Goal: Task Accomplishment & Management: Use online tool/utility

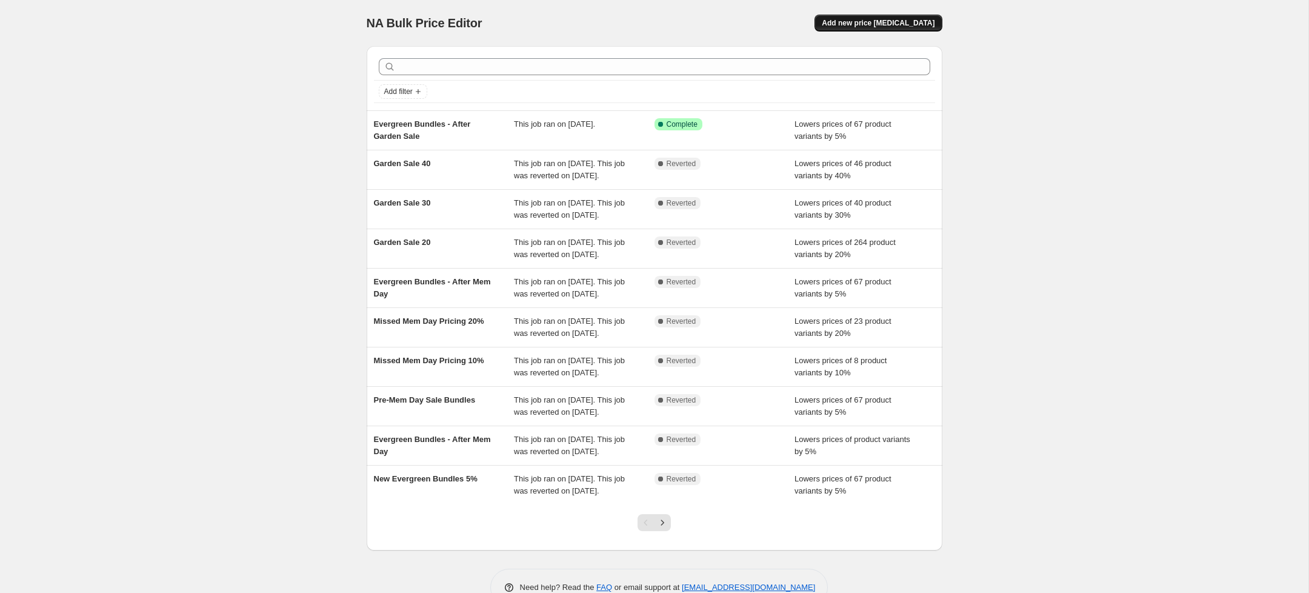
click at [912, 22] on span "Add new price [MEDICAL_DATA]" at bounding box center [878, 23] width 113 height 10
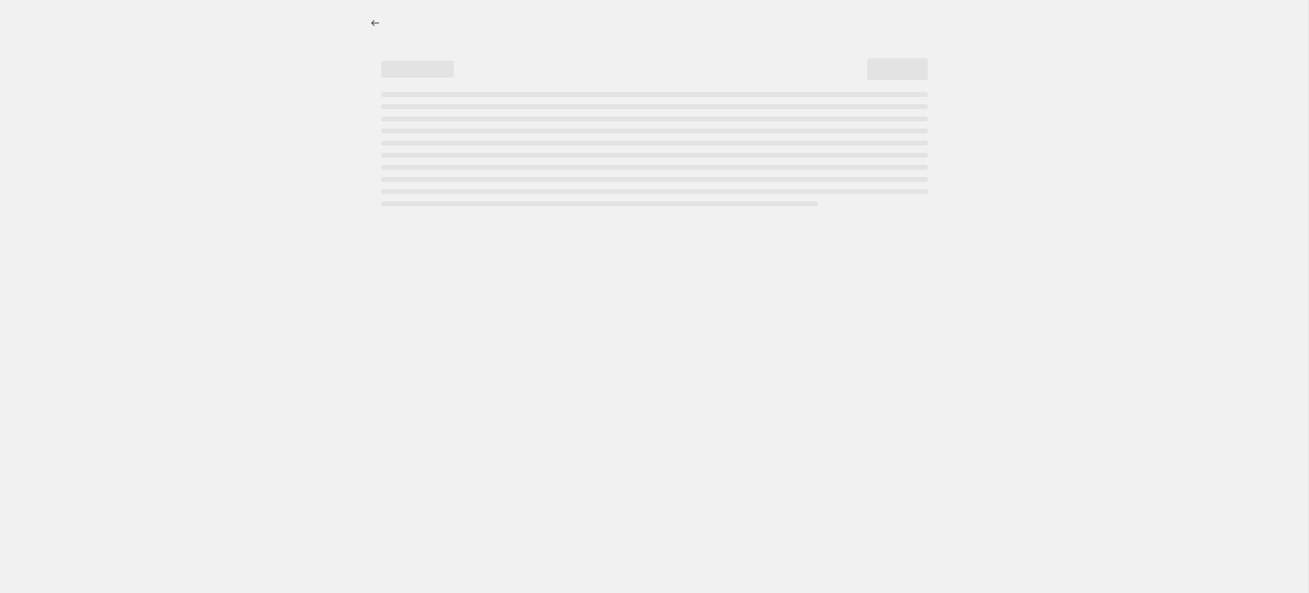
select select "percentage"
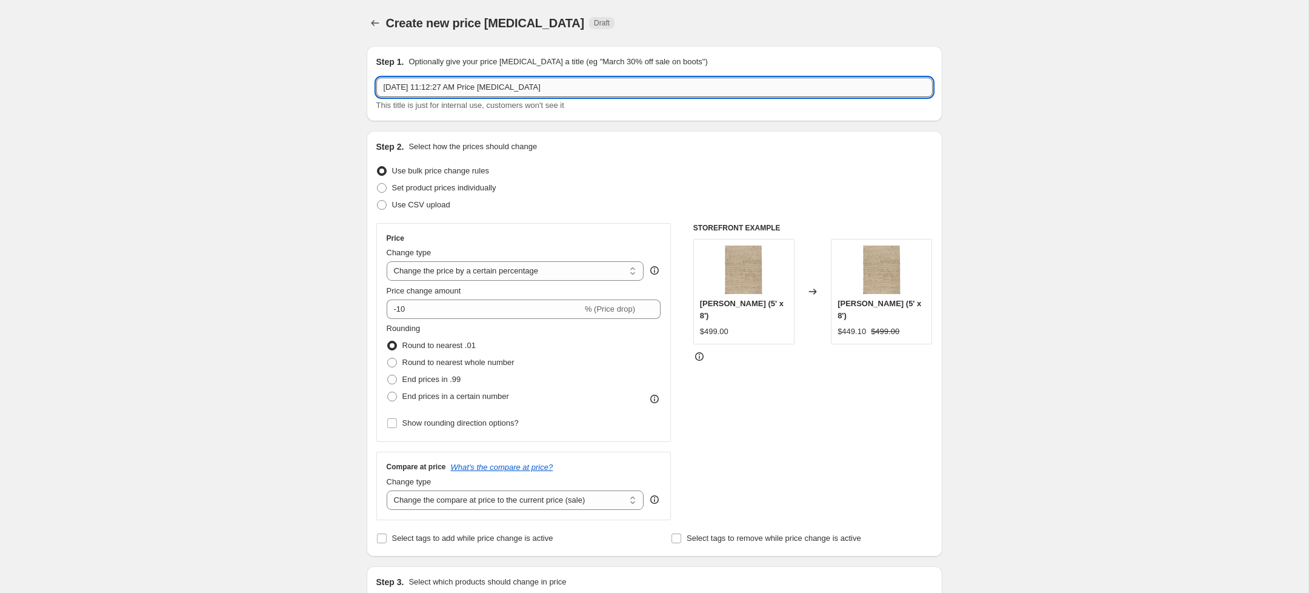
click at [453, 89] on input "[DATE] 11:12:27 AM Price [MEDICAL_DATA]" at bounding box center [654, 87] width 556 height 19
click at [453, 88] on input "[DATE] 11:12:27 AM Price [MEDICAL_DATA]" at bounding box center [654, 87] width 556 height 19
type input "[DATE] 30% Off"
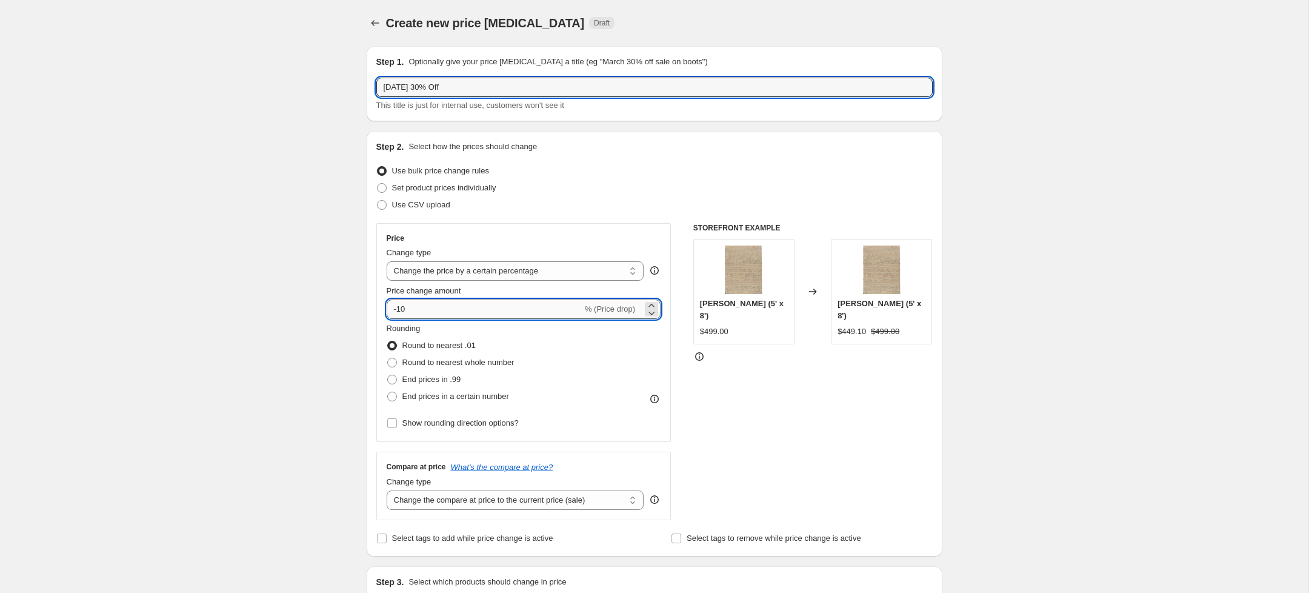
click at [433, 315] on input "-10" at bounding box center [485, 308] width 196 height 19
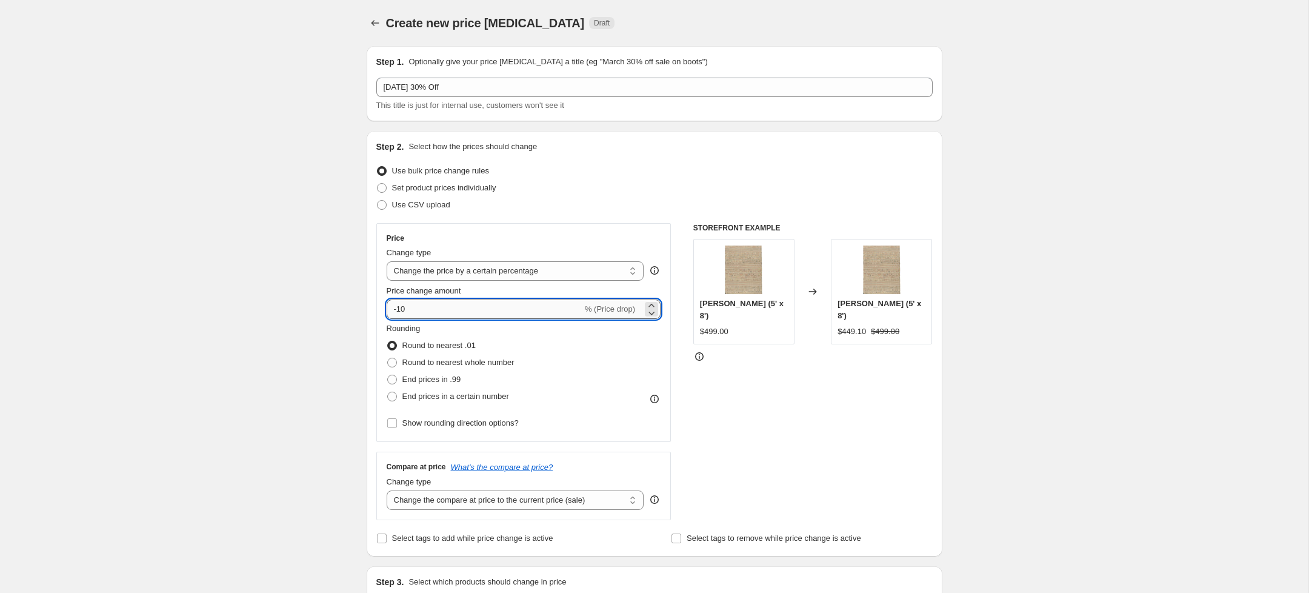
type input "-1"
type input "-30"
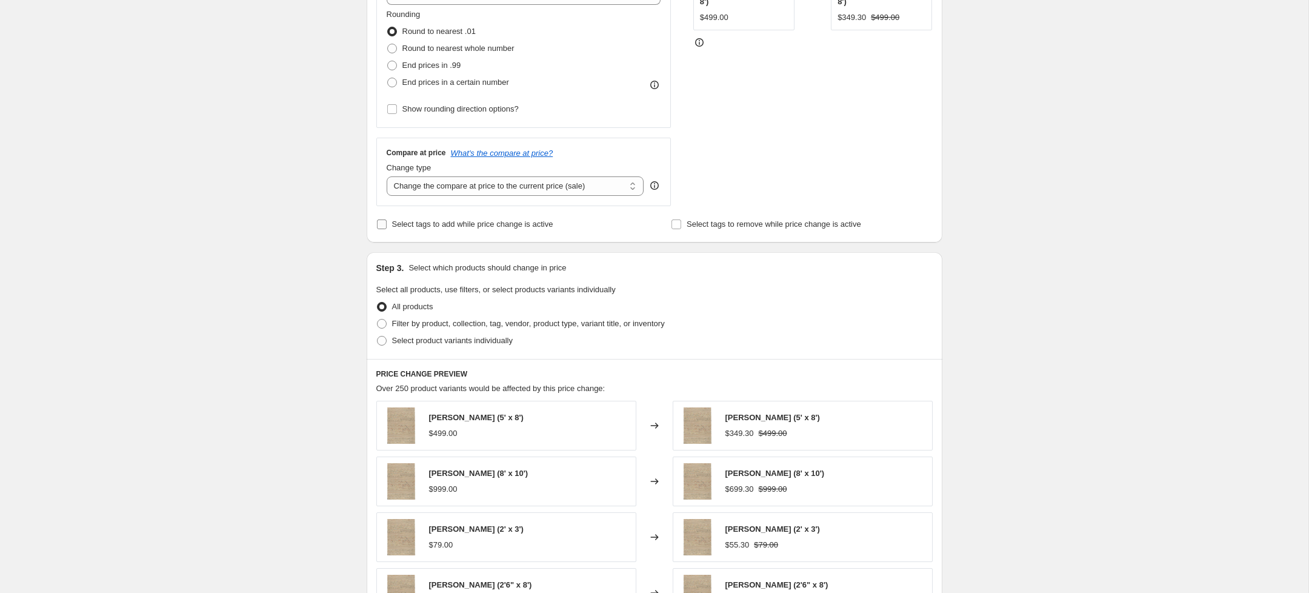
scroll to position [321, 0]
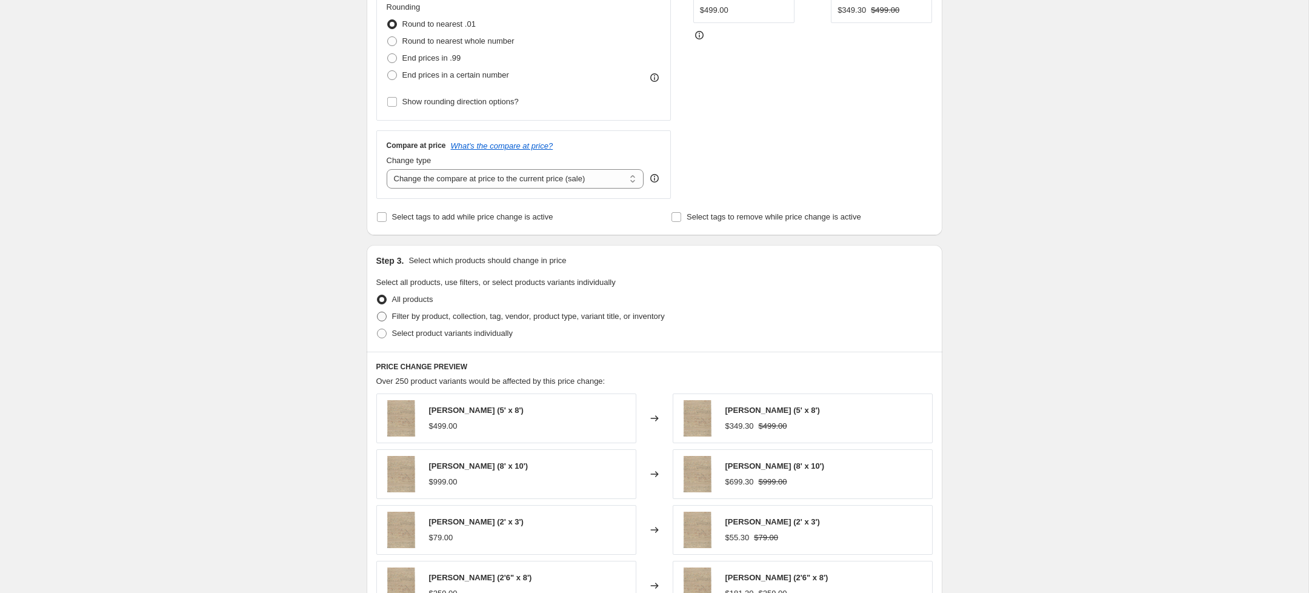
click at [450, 319] on span "Filter by product, collection, tag, vendor, product type, variant title, or inv…" at bounding box center [528, 316] width 273 height 9
click at [378, 312] on input "Filter by product, collection, tag, vendor, product type, variant title, or inv…" at bounding box center [377, 312] width 1 height 1
radio input "true"
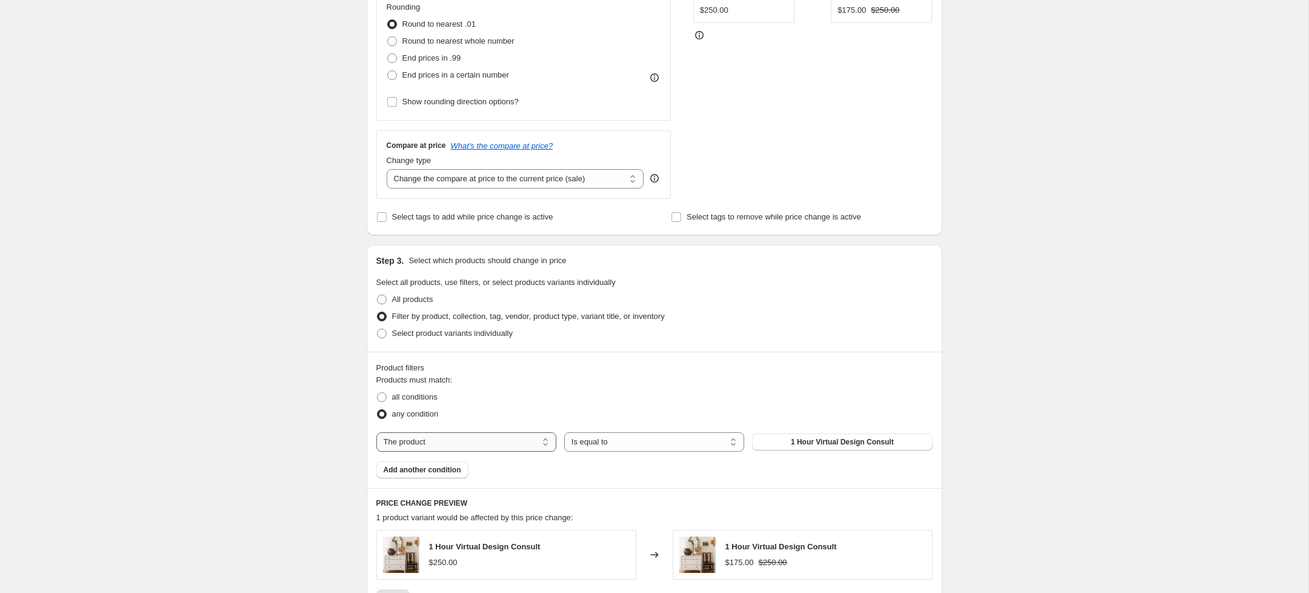
click at [476, 446] on select "The product The product's collection The product's tag The product's vendor The…" at bounding box center [466, 441] width 180 height 19
select select "tag"
click at [828, 439] on span "__label: 30% off" at bounding box center [842, 442] width 55 height 10
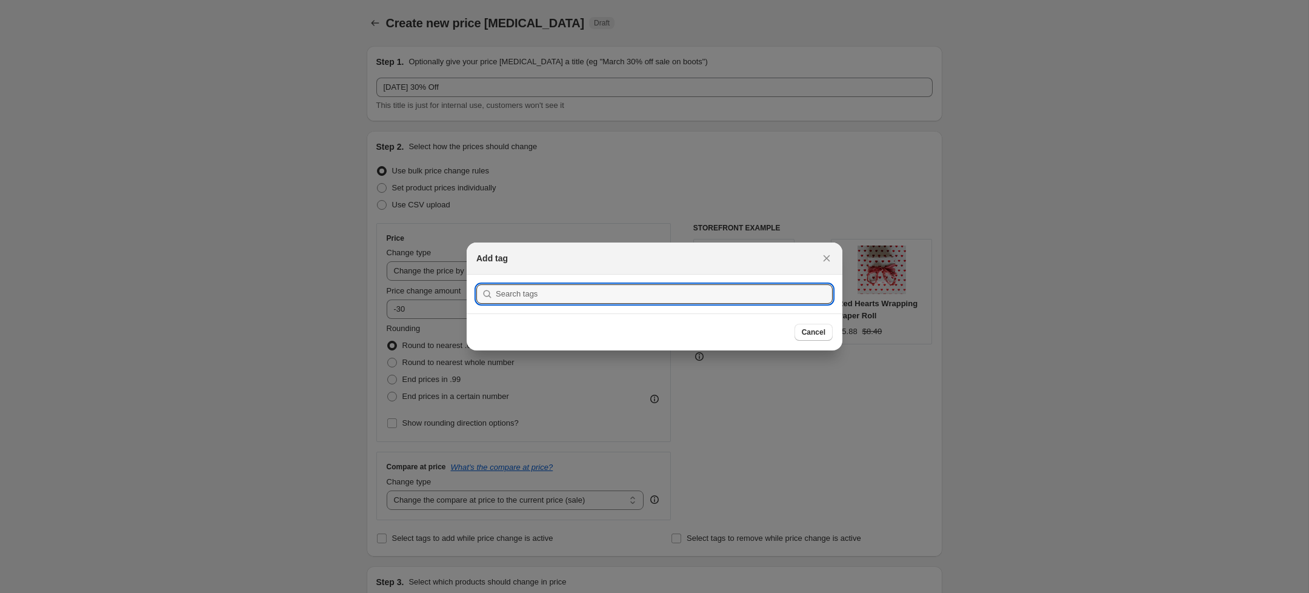
scroll to position [0, 0]
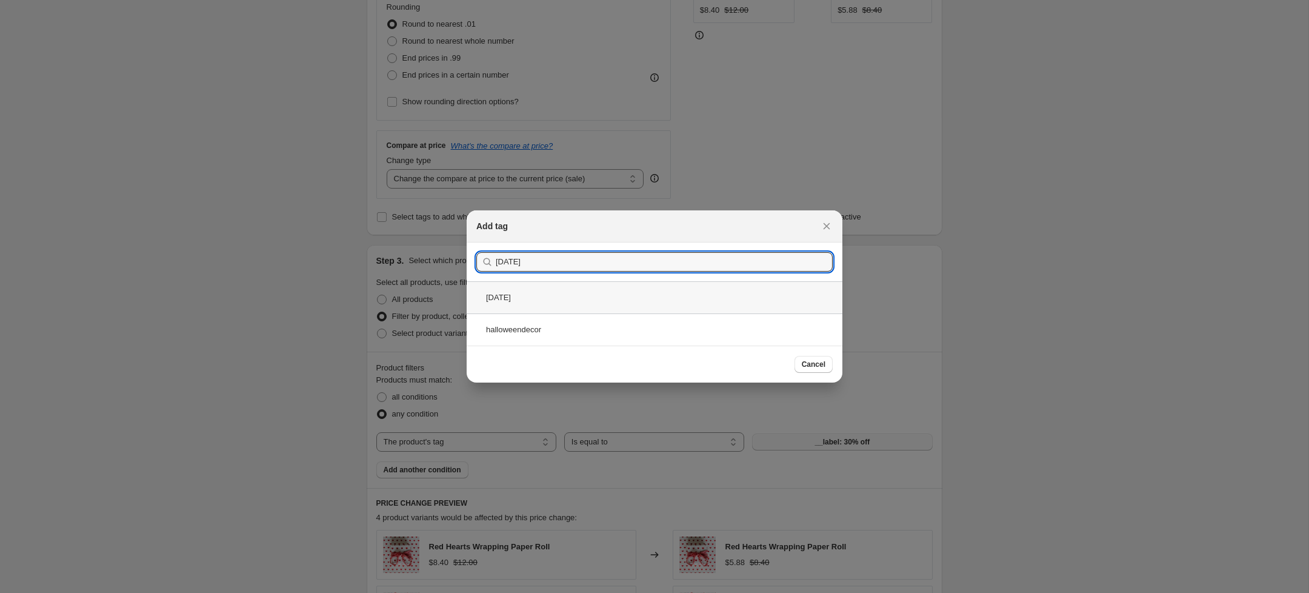
type input "[DATE]"
click at [535, 295] on div "[DATE]" at bounding box center [655, 297] width 376 height 32
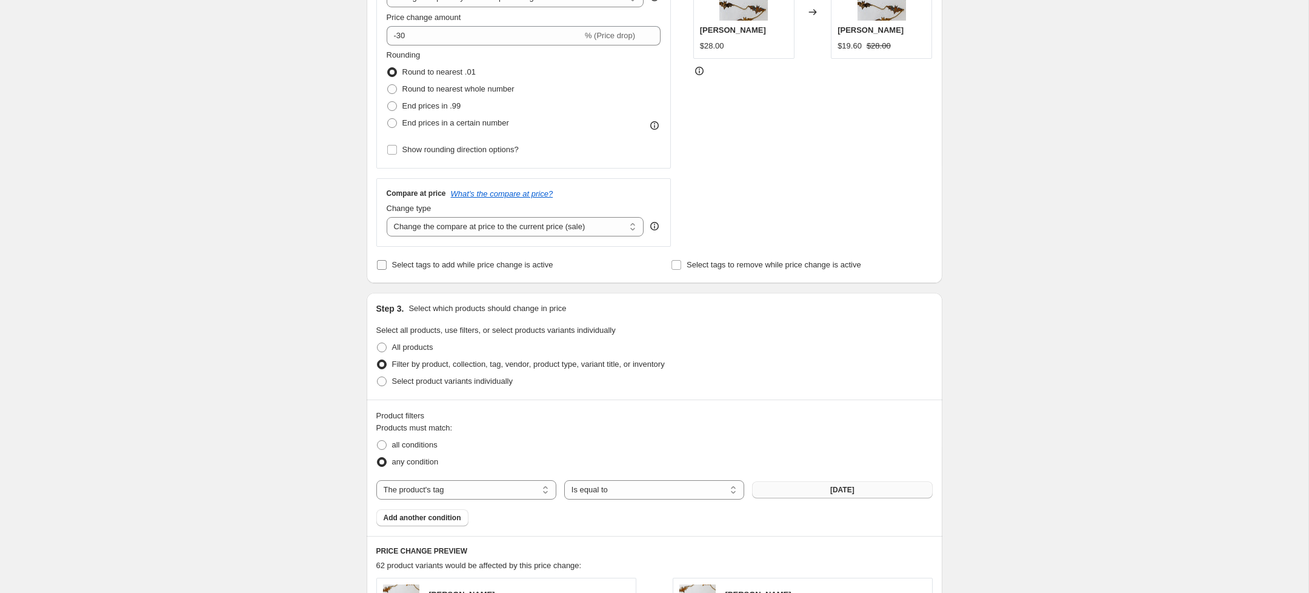
scroll to position [268, 0]
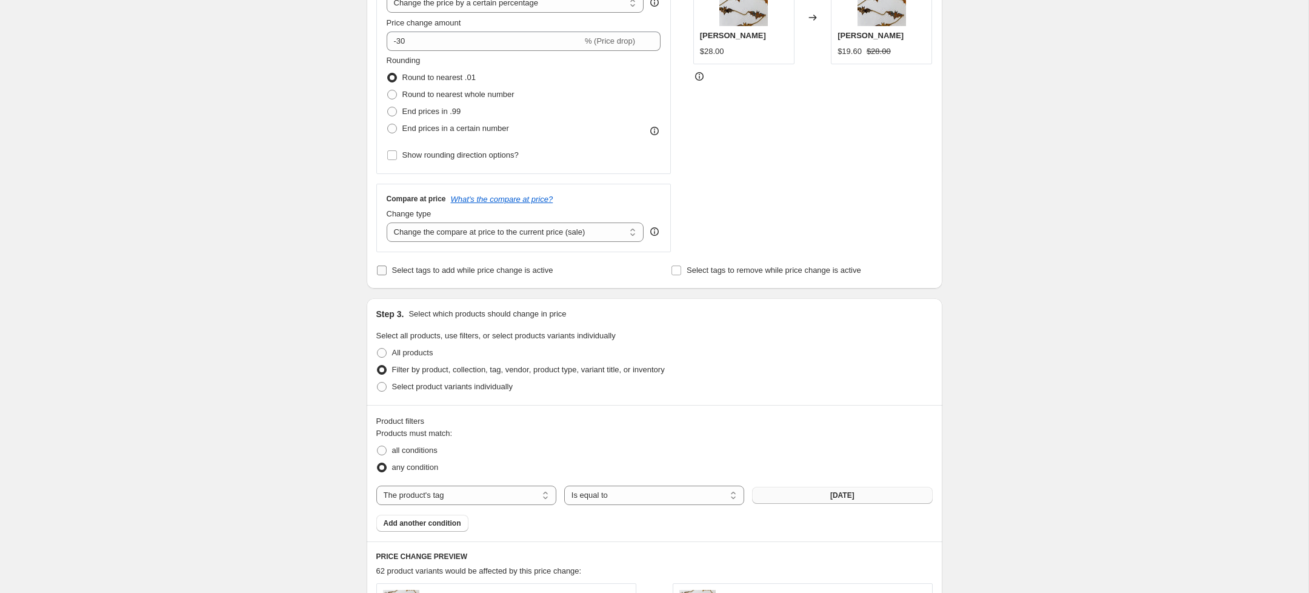
click at [448, 267] on span "Select tags to add while price change is active" at bounding box center [472, 269] width 161 height 9
click at [387, 267] on input "Select tags to add while price change is active" at bounding box center [382, 270] width 10 height 10
checkbox input "true"
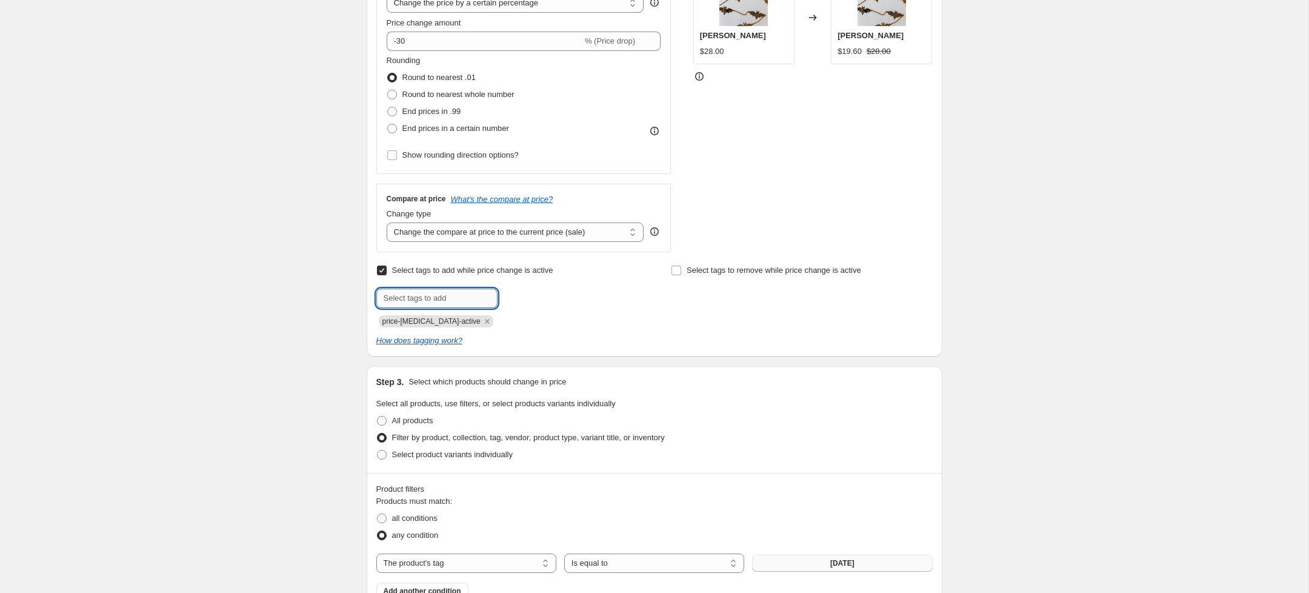
click at [430, 297] on input "text" at bounding box center [436, 297] width 121 height 19
type input "pfs"
click at [456, 300] on input "pfs" at bounding box center [436, 297] width 121 height 19
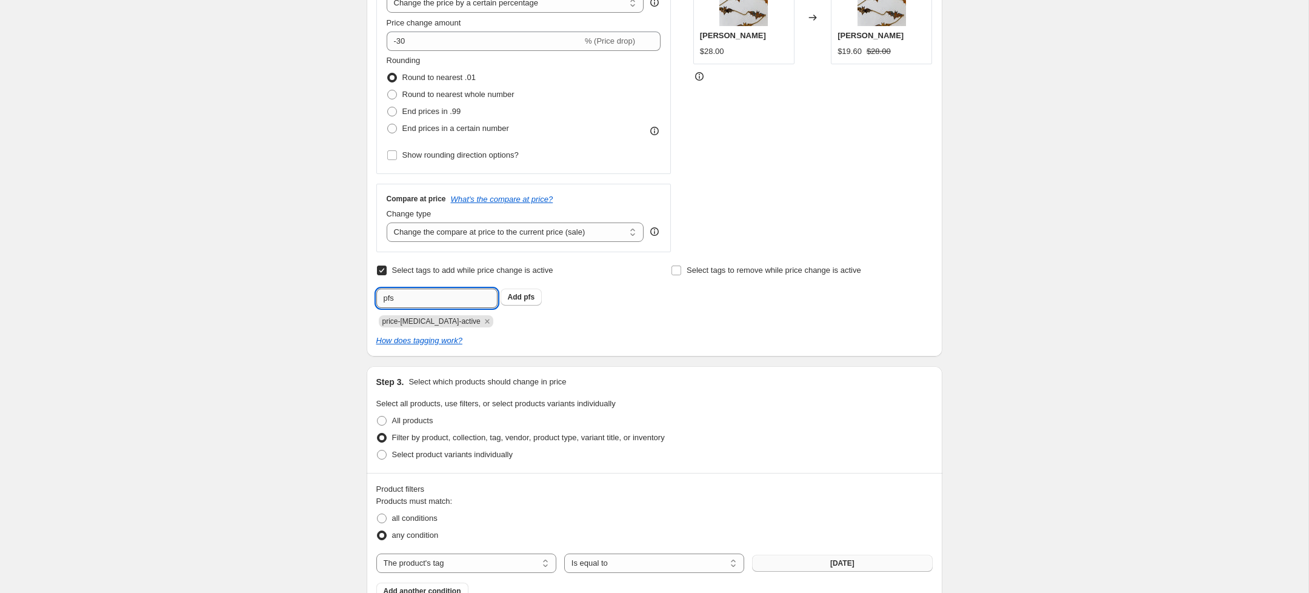
click at [456, 300] on input "pfs" at bounding box center [436, 297] width 121 height 19
click at [442, 298] on input "text" at bounding box center [436, 297] width 121 height 19
paste input "__label:"
type input "__label: 30% Off"
click at [534, 298] on span "__label: 30%..." at bounding box center [549, 297] width 50 height 8
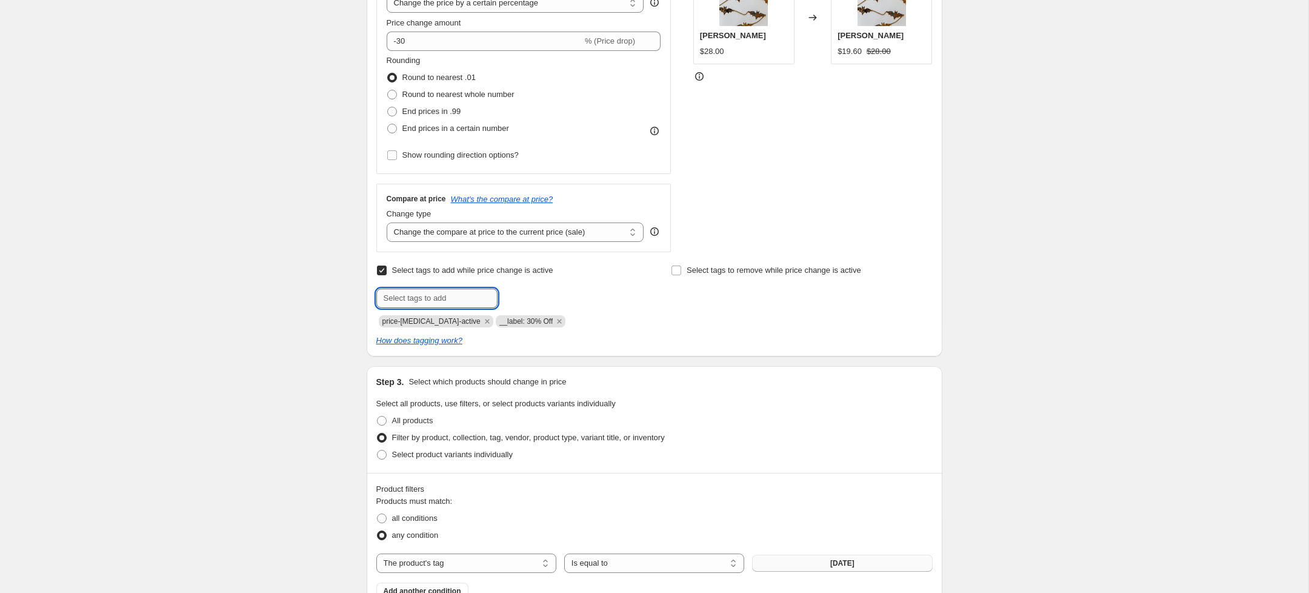
click at [408, 293] on input "text" at bounding box center [436, 297] width 121 height 19
paste input "pfs:label-"
type input "pfs:label-30% Off"
click at [530, 298] on span "pfs:label-30..." at bounding box center [547, 297] width 47 height 8
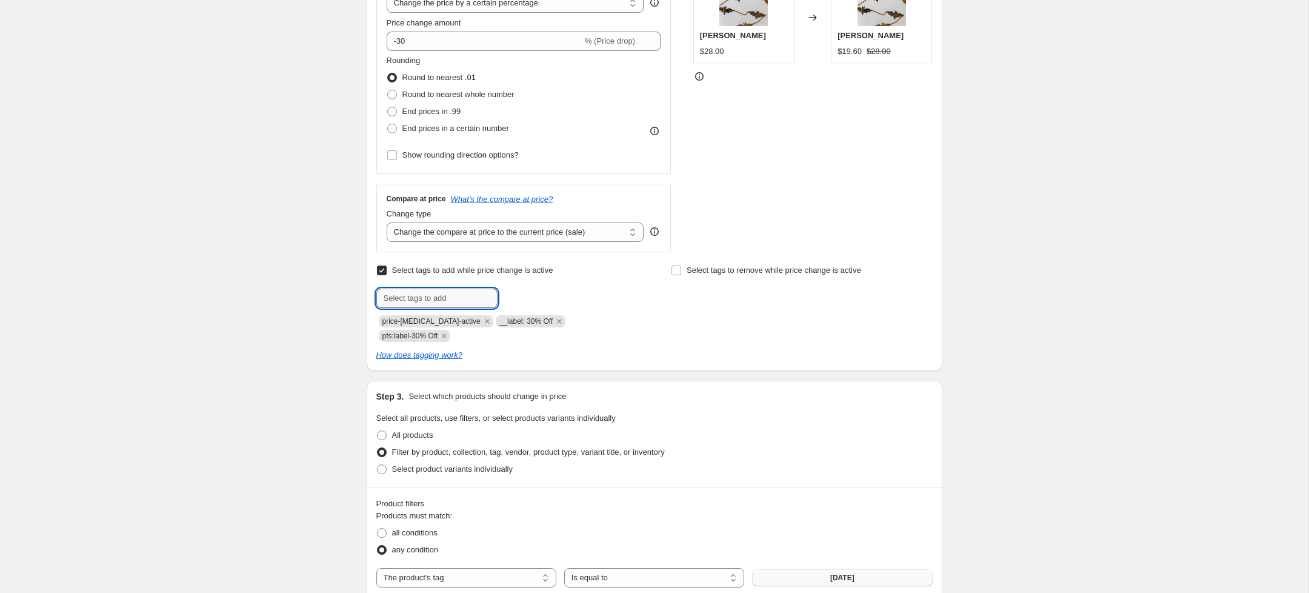
click at [424, 296] on input "text" at bounding box center [436, 297] width 121 height 19
type input "F"
type input "finalsale"
click at [545, 300] on span "finalsale" at bounding box center [538, 297] width 29 height 8
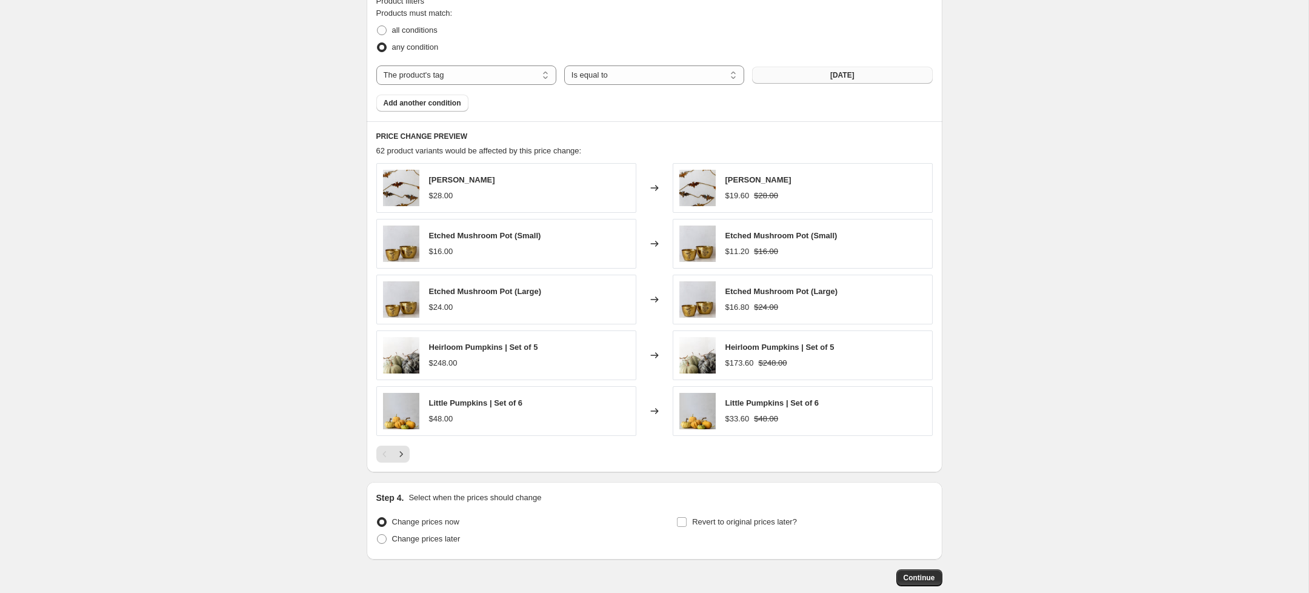
scroll to position [773, 0]
click at [435, 95] on button "Add another condition" at bounding box center [422, 100] width 92 height 17
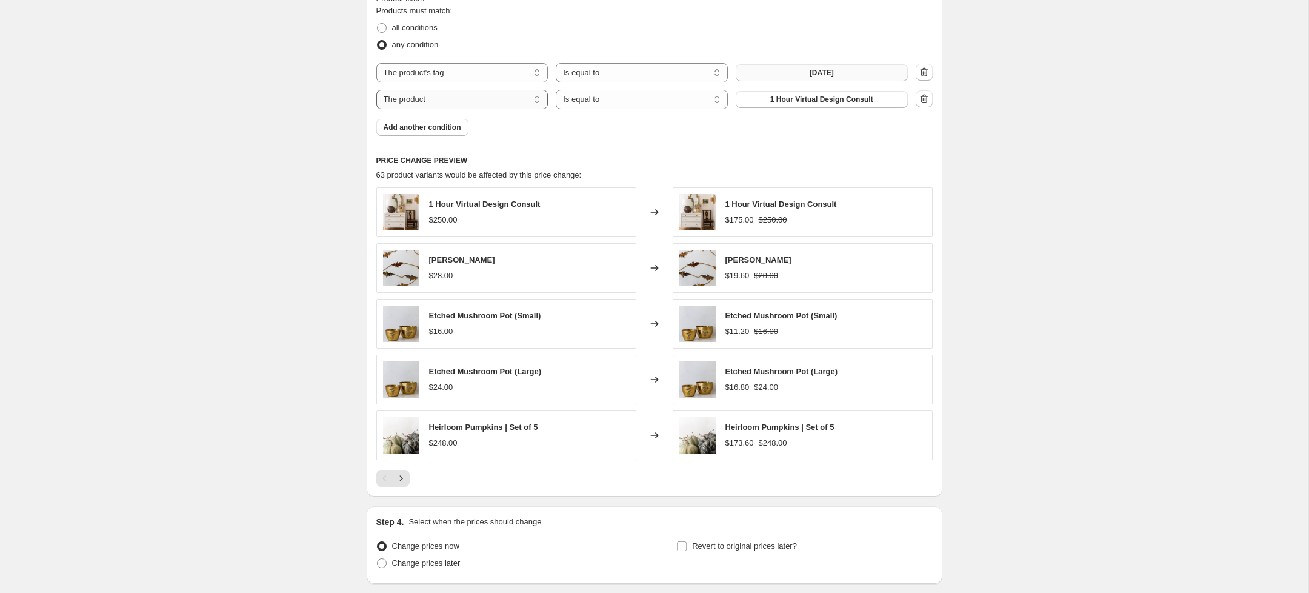
click at [478, 101] on select "The product The product's collection The product's tag The product's vendor The…" at bounding box center [462, 99] width 172 height 19
select select "product_status"
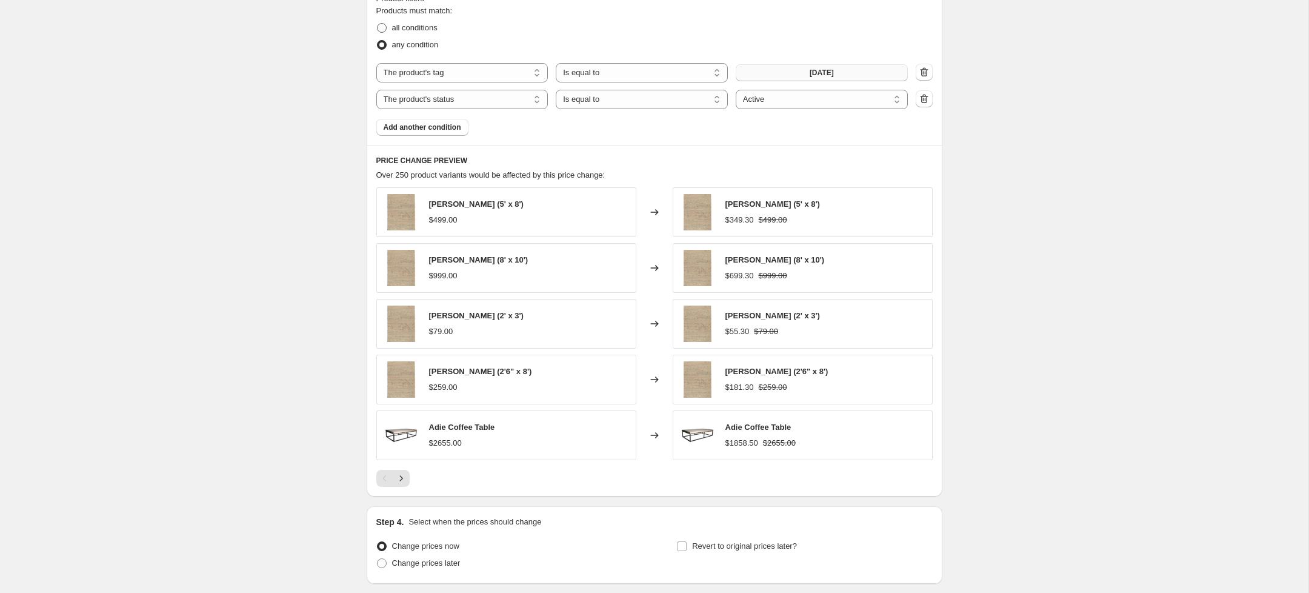
click at [410, 33] on span "all conditions" at bounding box center [414, 28] width 45 height 12
click at [378, 24] on input "all conditions" at bounding box center [377, 23] width 1 height 1
radio input "true"
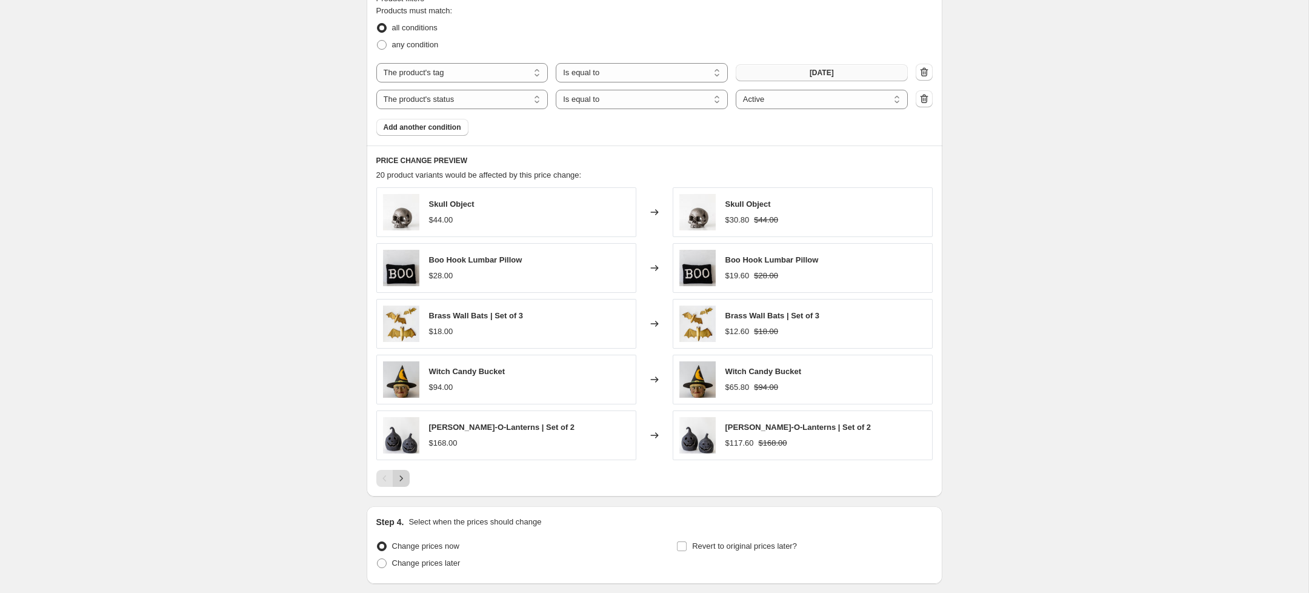
click at [402, 479] on icon "Next" at bounding box center [401, 478] width 12 height 12
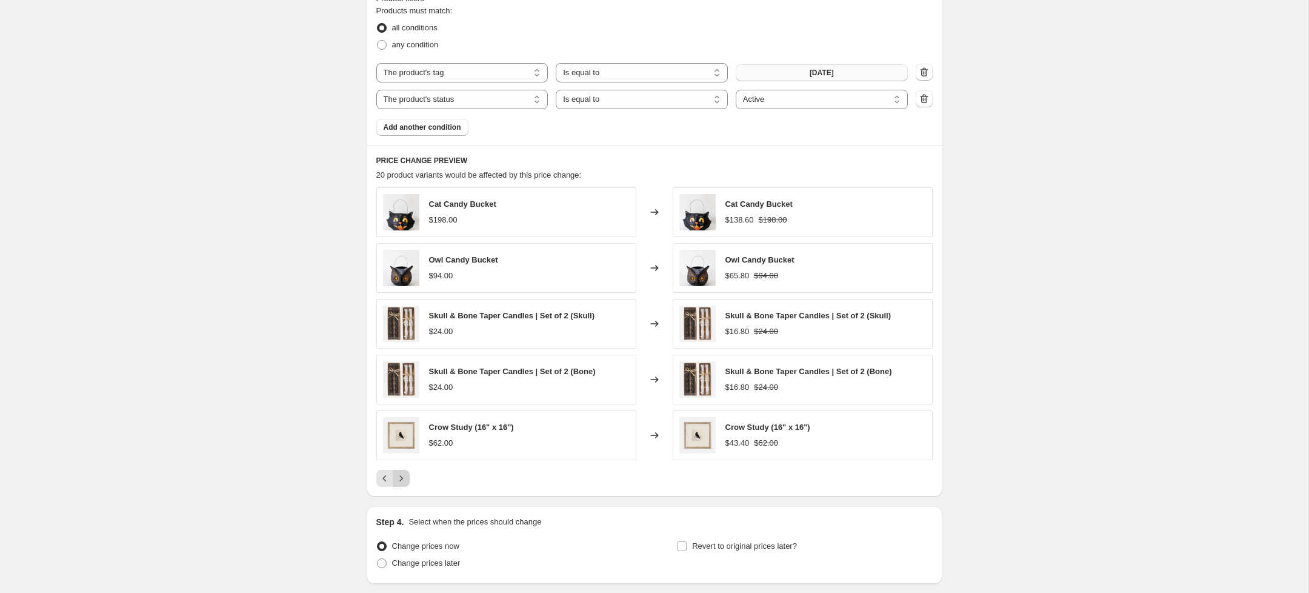
click at [402, 479] on icon "Next" at bounding box center [401, 478] width 12 height 12
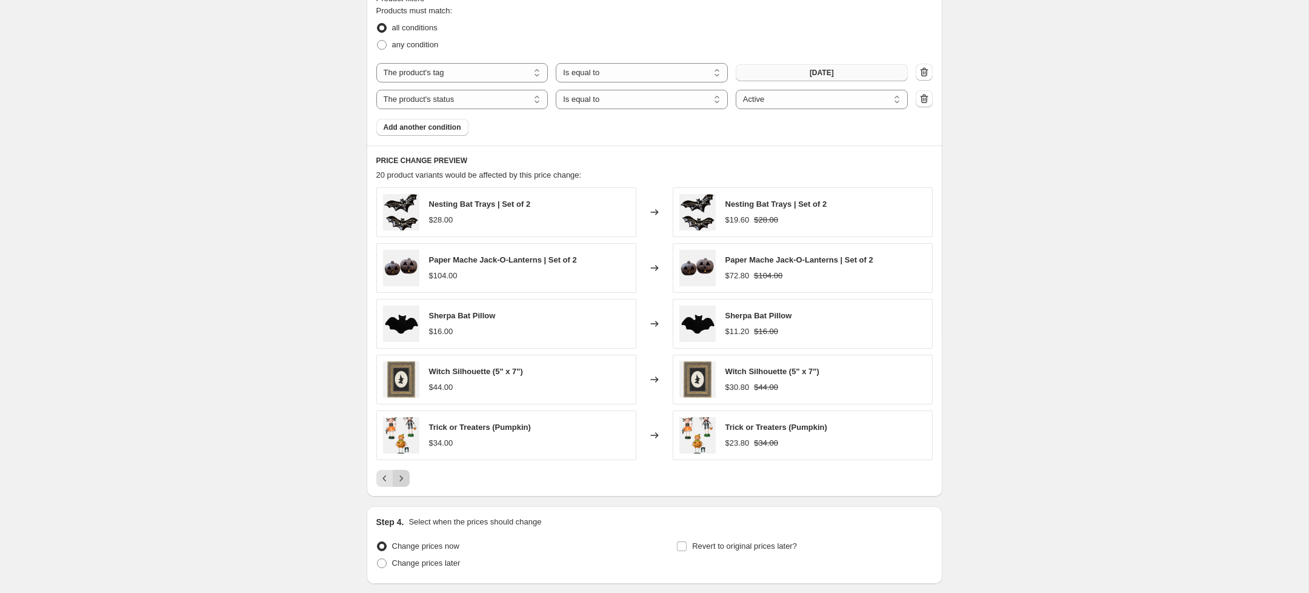
click at [402, 479] on icon "Next" at bounding box center [401, 478] width 12 height 12
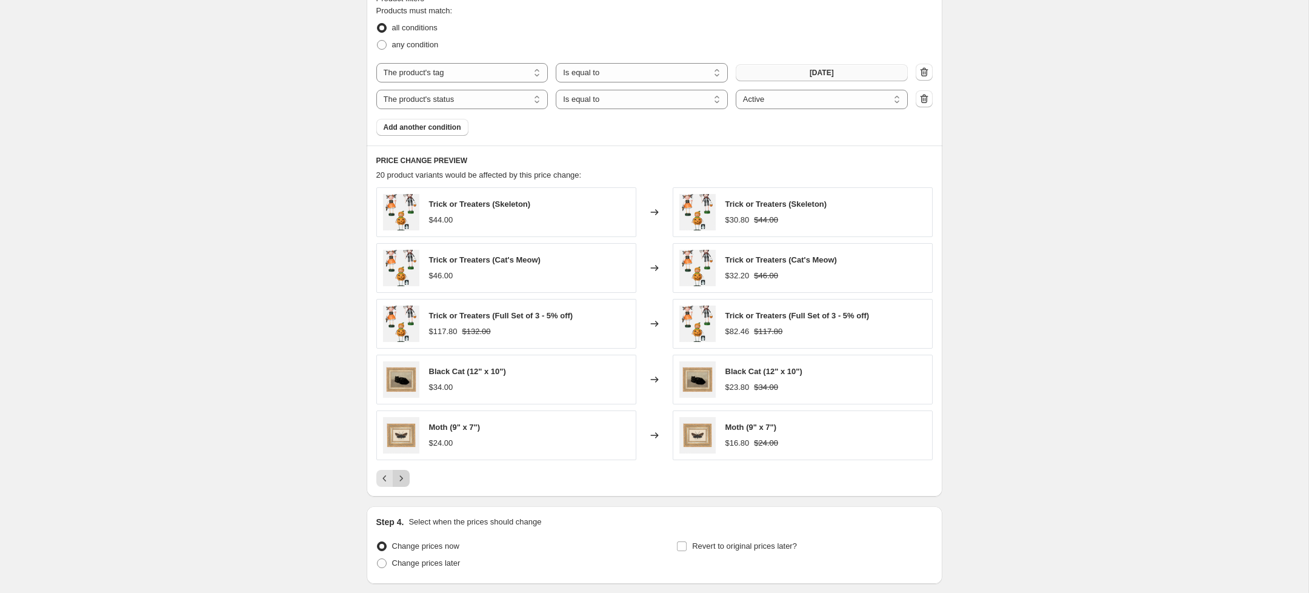
click at [402, 479] on div "Pagination" at bounding box center [401, 478] width 17 height 17
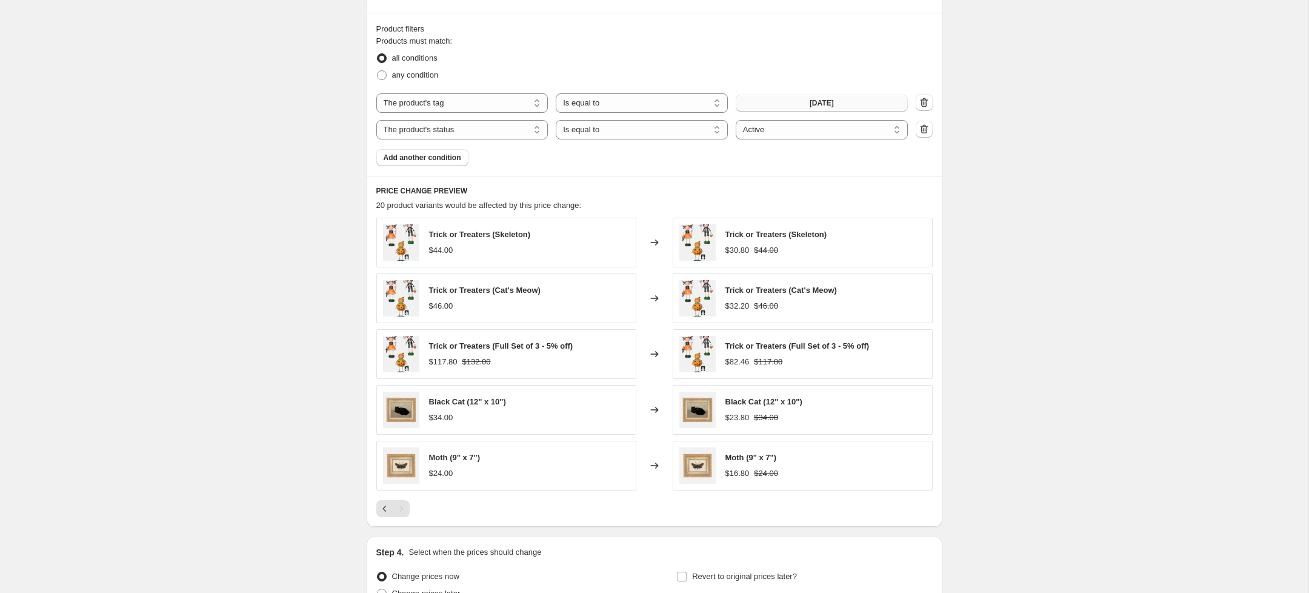
scroll to position [865, 0]
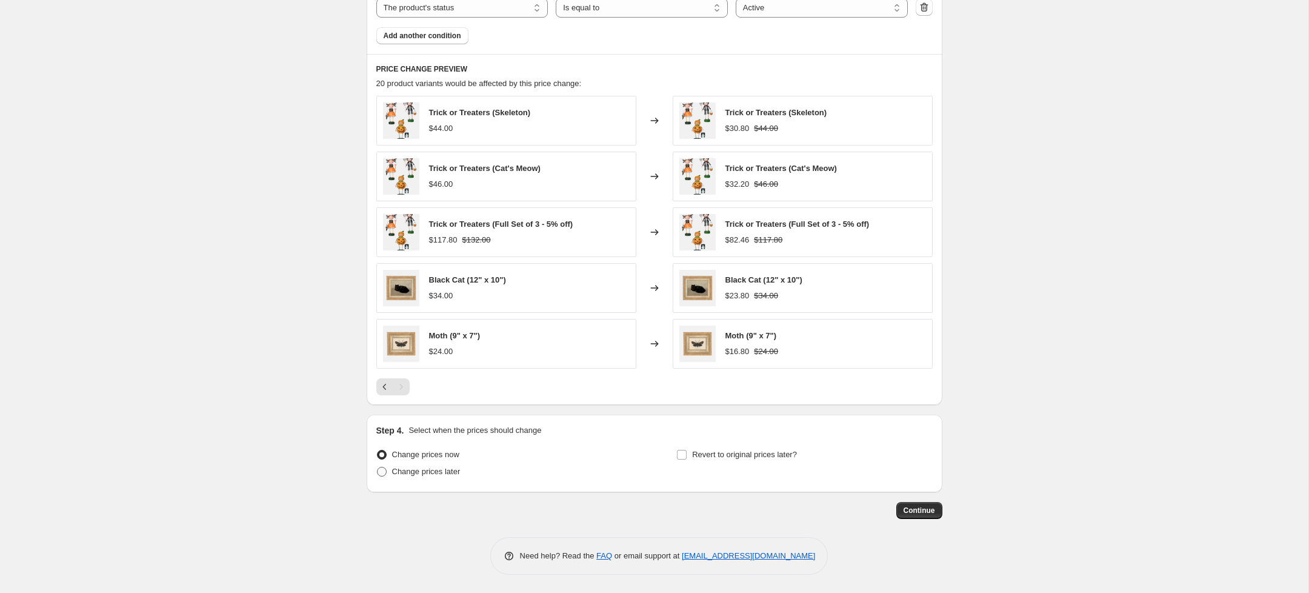
click at [433, 473] on span "Change prices later" at bounding box center [426, 471] width 68 height 9
click at [378, 467] on input "Change prices later" at bounding box center [377, 467] width 1 height 1
radio input "true"
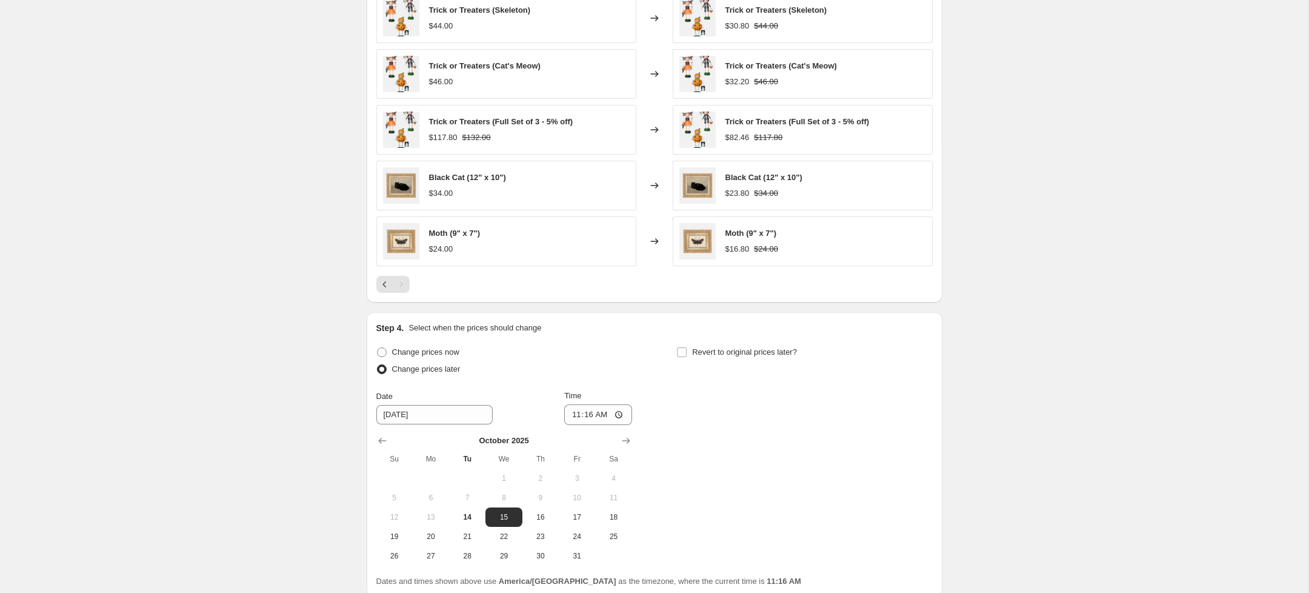
scroll to position [1022, 0]
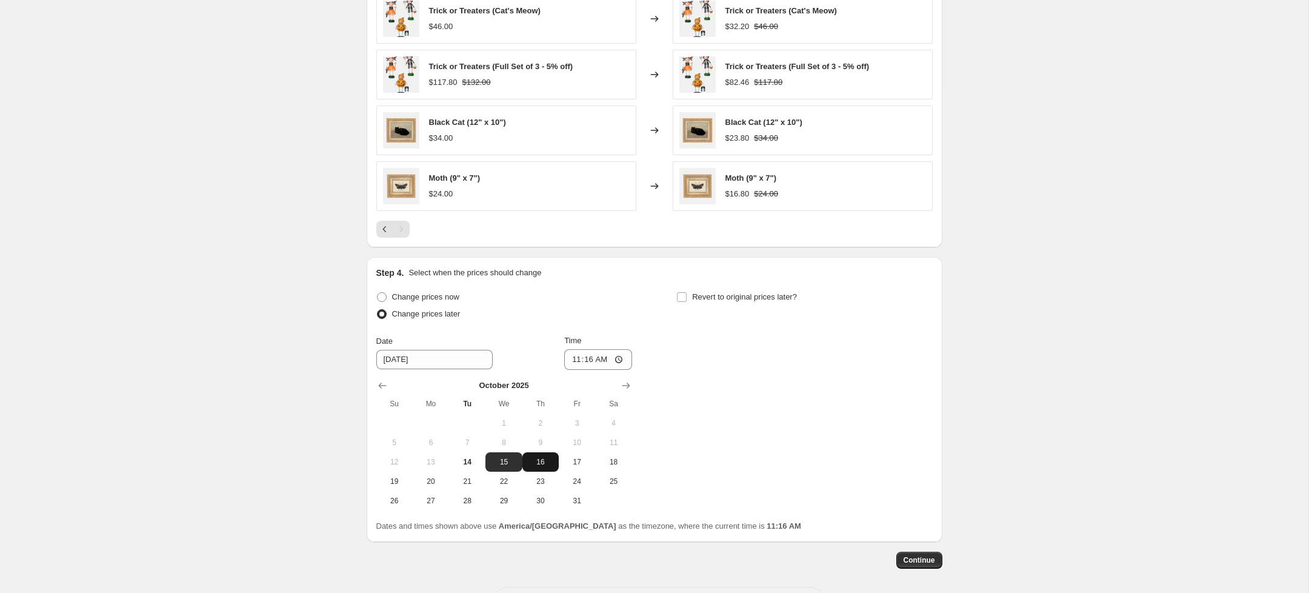
click at [534, 463] on span "16" at bounding box center [540, 462] width 27 height 10
type input "[DATE]"
click at [577, 361] on input "11:16" at bounding box center [598, 359] width 68 height 21
click at [617, 361] on input "11:16" at bounding box center [598, 359] width 68 height 21
type input "03:30"
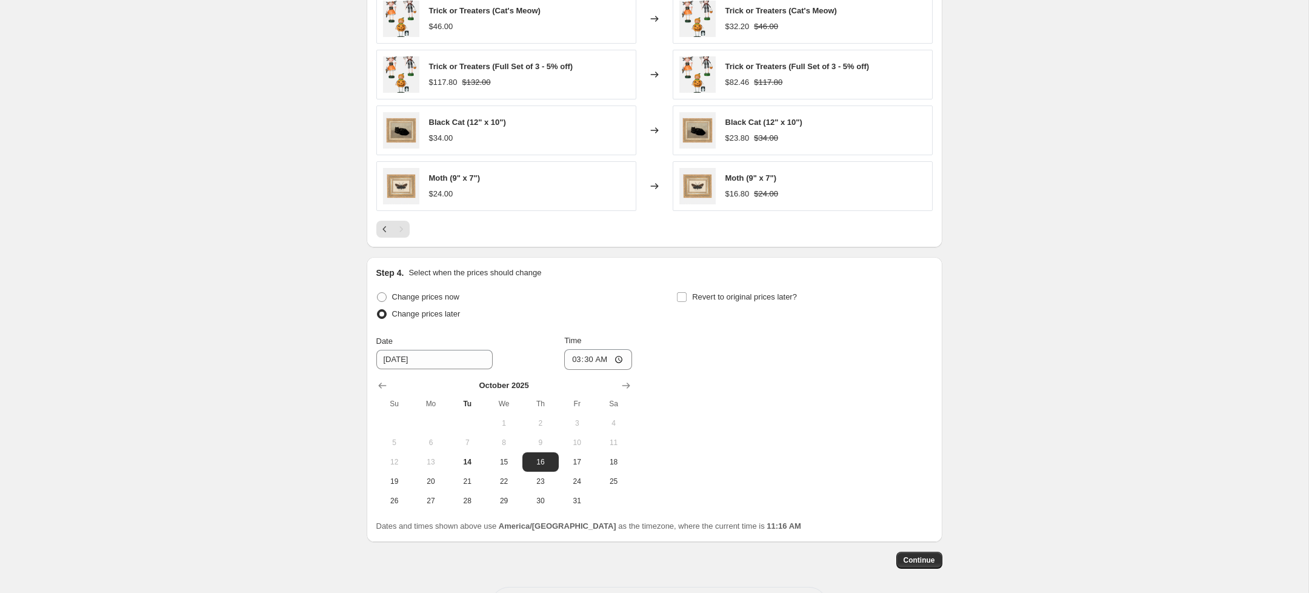
click at [771, 428] on div "Change prices now Change prices later Date [DATE] Time 03:[DATE] Mo Tu We Th Fr…" at bounding box center [654, 399] width 556 height 222
click at [924, 563] on span "Continue" at bounding box center [920, 560] width 32 height 10
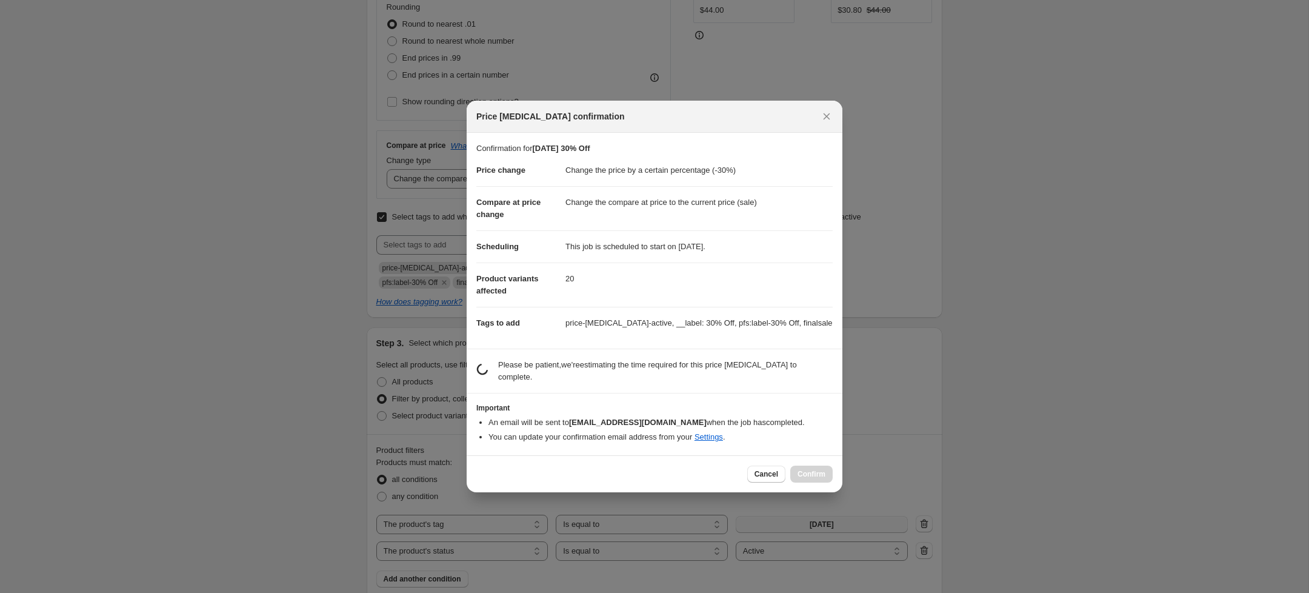
scroll to position [0, 0]
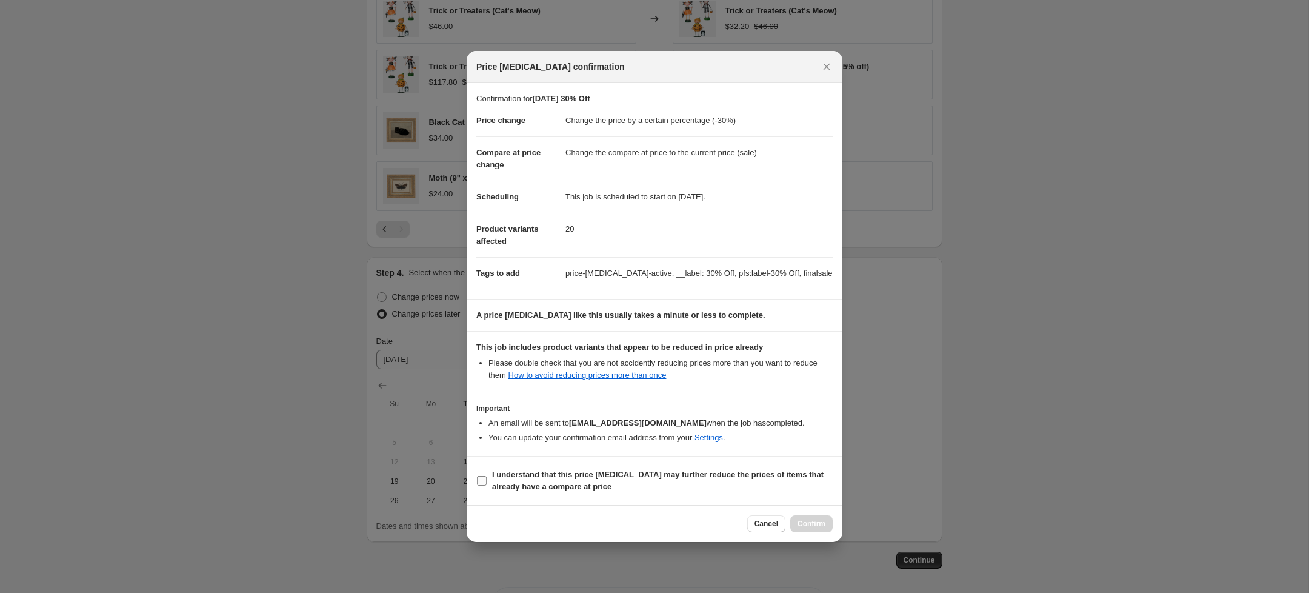
click at [485, 484] on input "I understand that this price [MEDICAL_DATA] may further reduce the prices of it…" at bounding box center [482, 481] width 10 height 10
checkbox input "true"
click at [822, 529] on span "Confirm" at bounding box center [812, 524] width 28 height 10
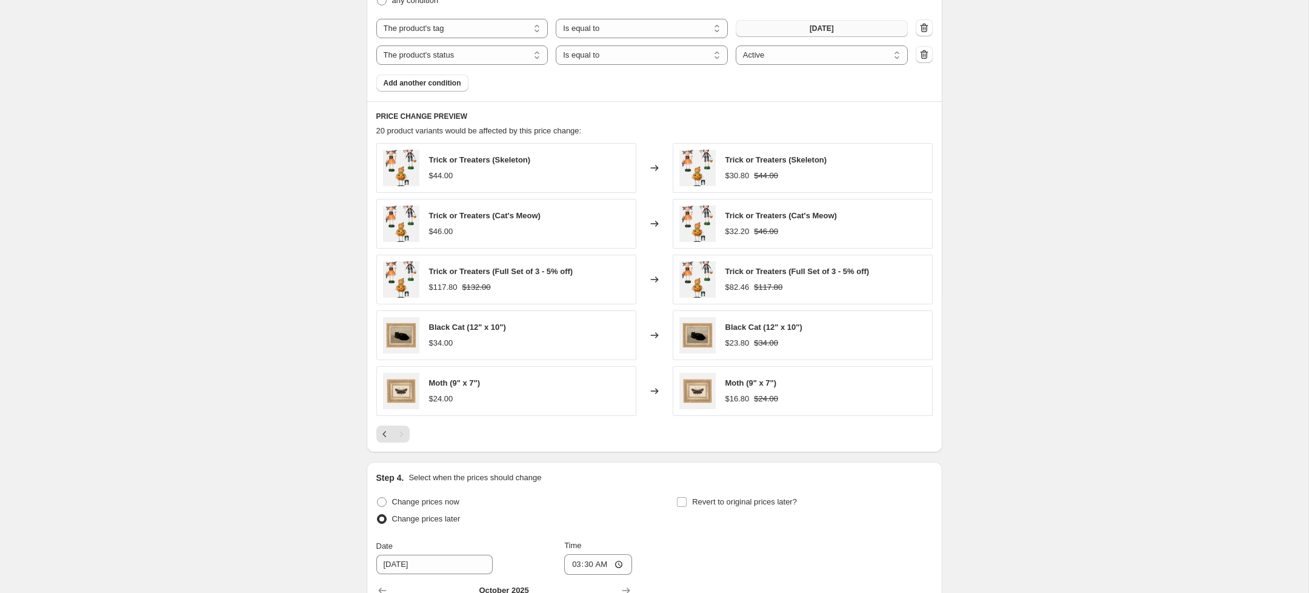
scroll to position [889, 0]
click at [382, 440] on icon "Previous" at bounding box center [385, 436] width 12 height 12
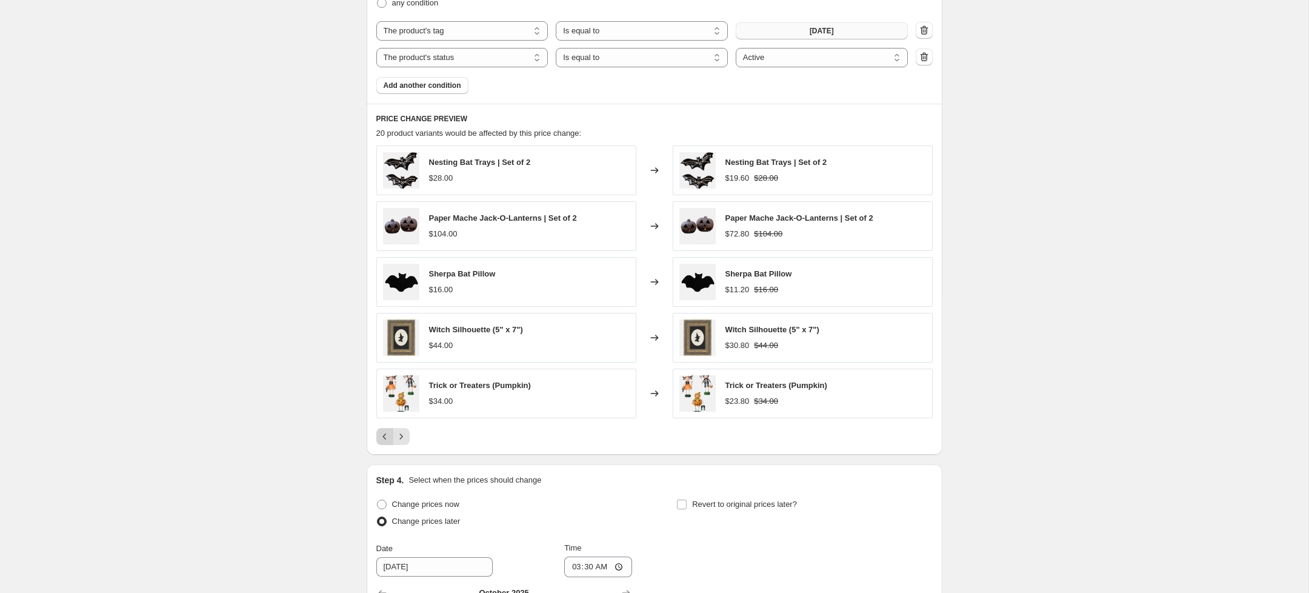
click at [382, 440] on icon "Previous" at bounding box center [385, 436] width 12 height 12
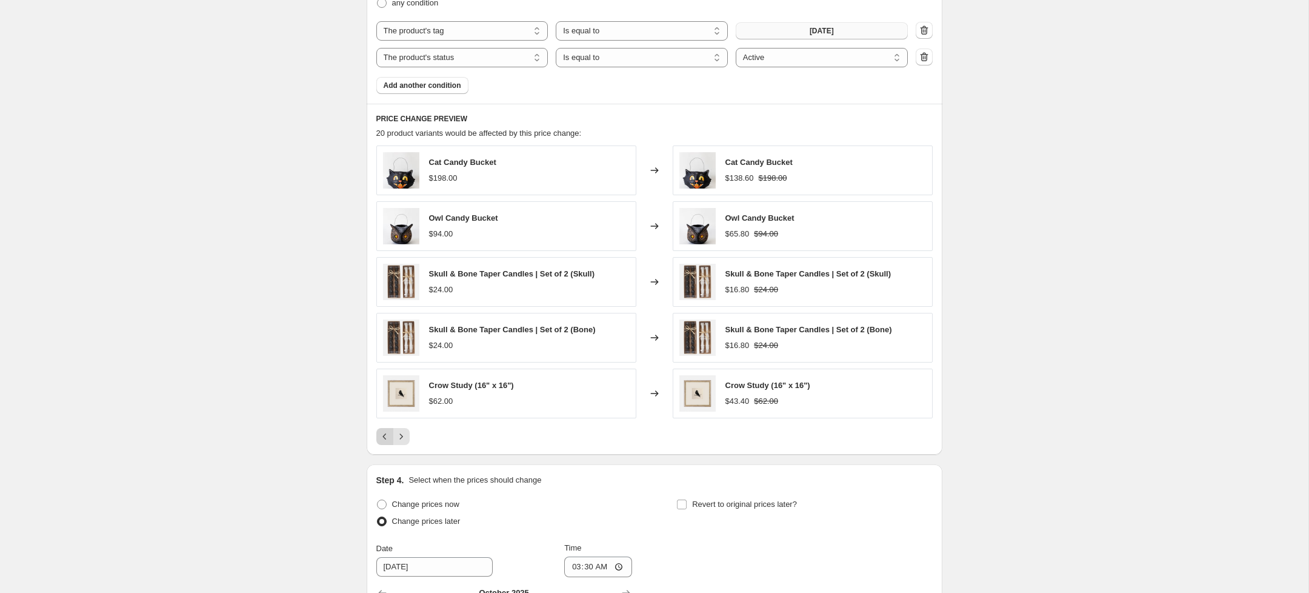
click at [382, 440] on icon "Previous" at bounding box center [385, 436] width 12 height 12
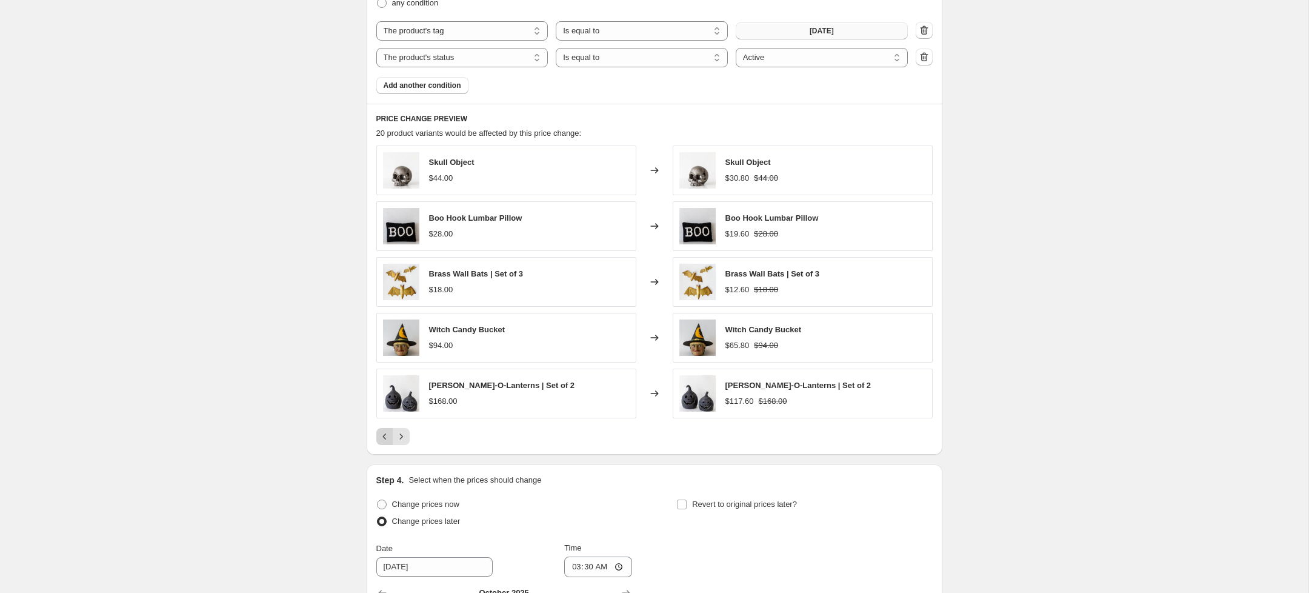
click at [382, 440] on div "Pagination" at bounding box center [384, 436] width 17 height 17
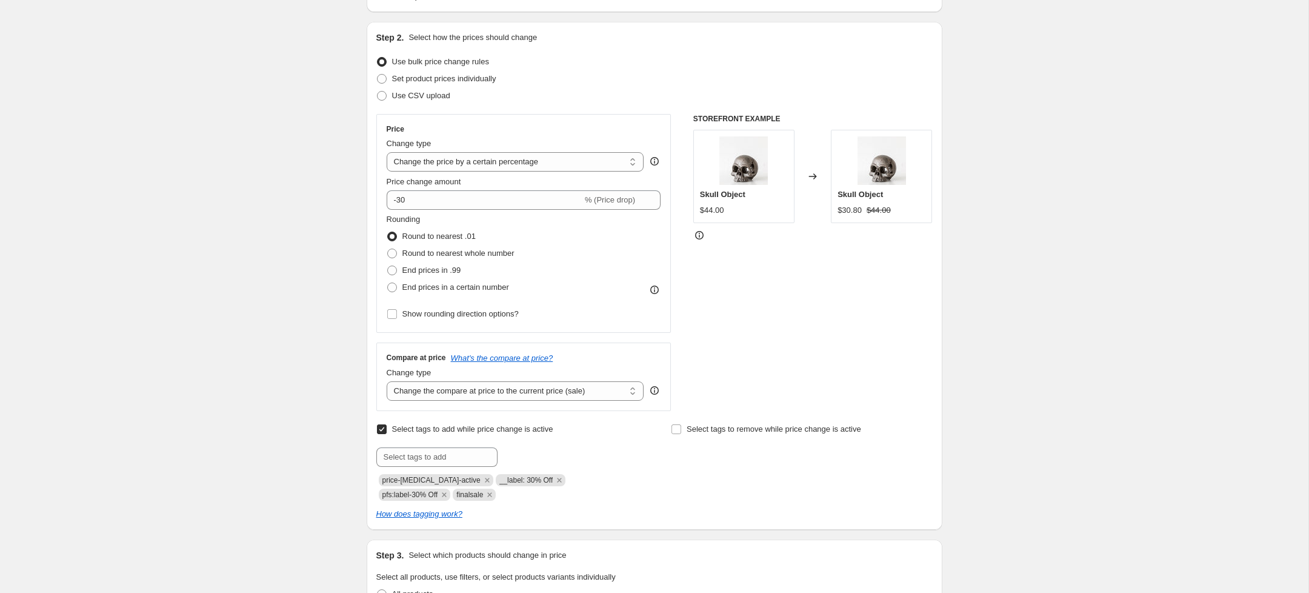
scroll to position [174, 0]
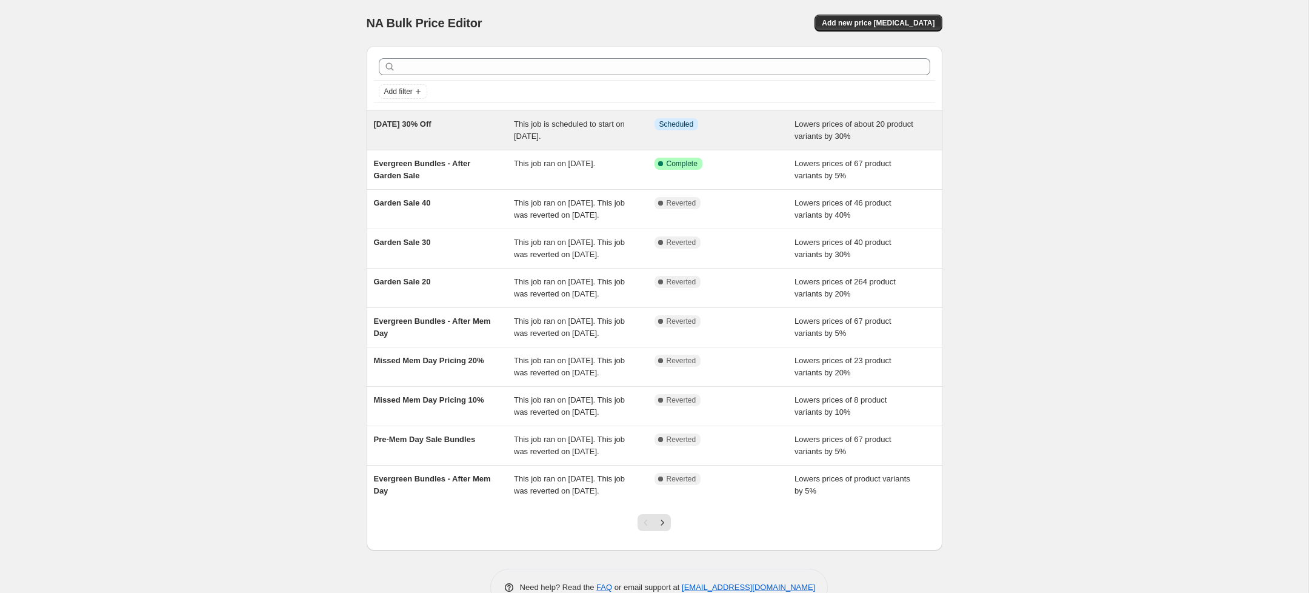
click at [430, 120] on span "[DATE] 30% Off" at bounding box center [403, 123] width 58 height 9
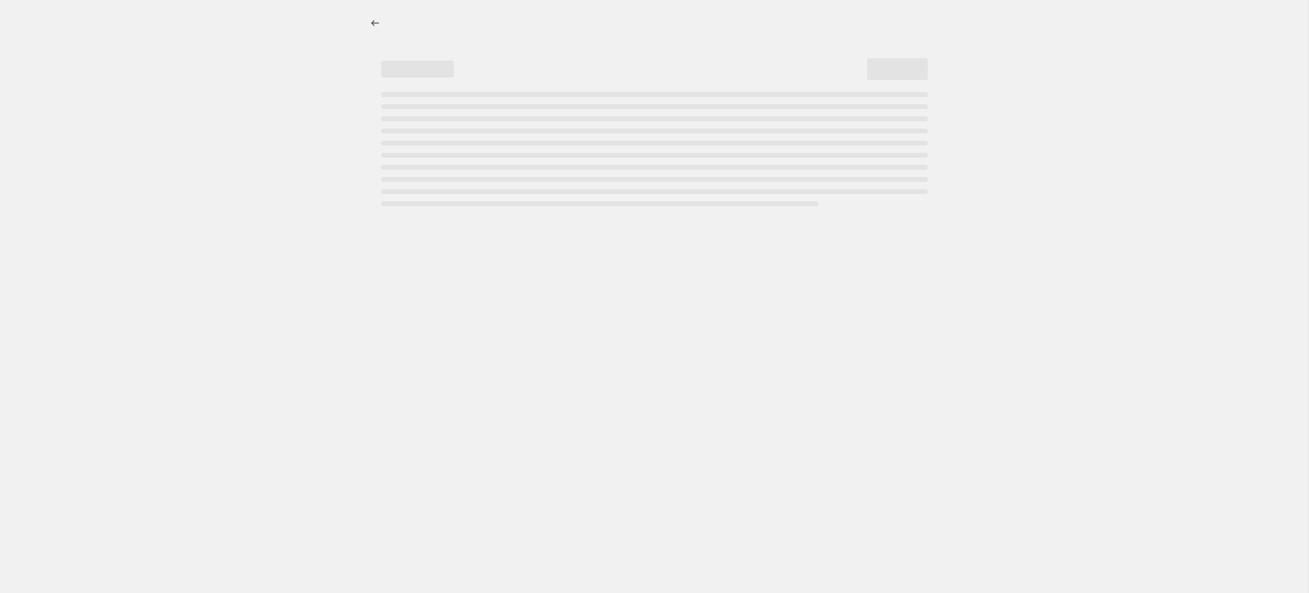
select select "percentage"
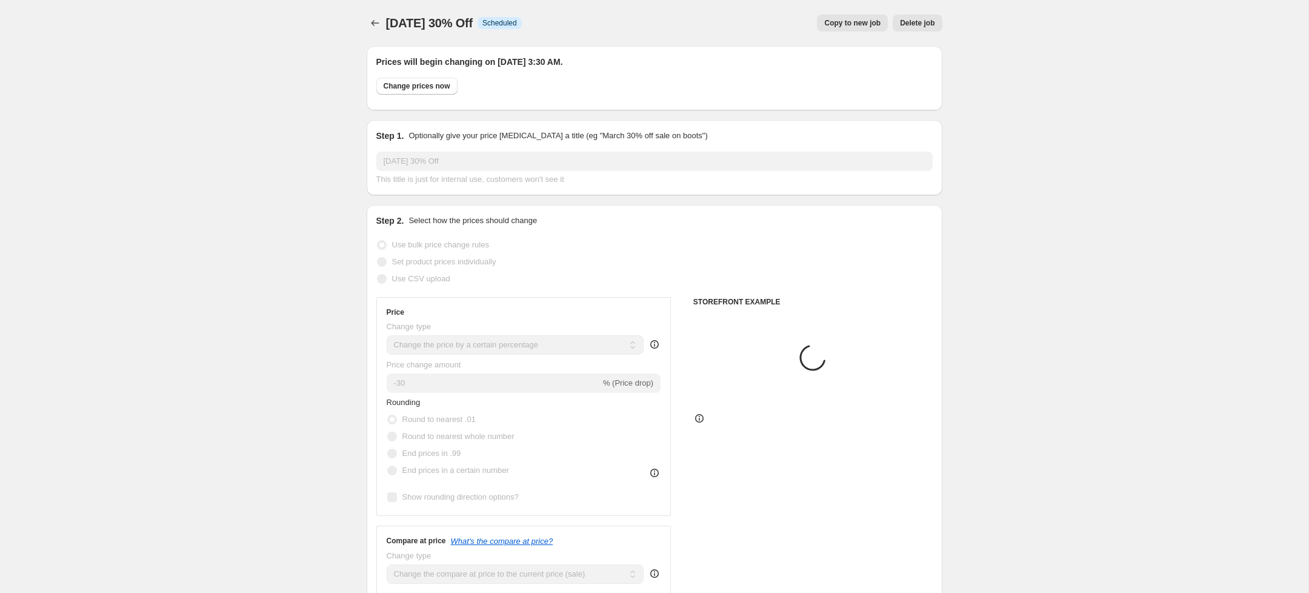
select select "tag"
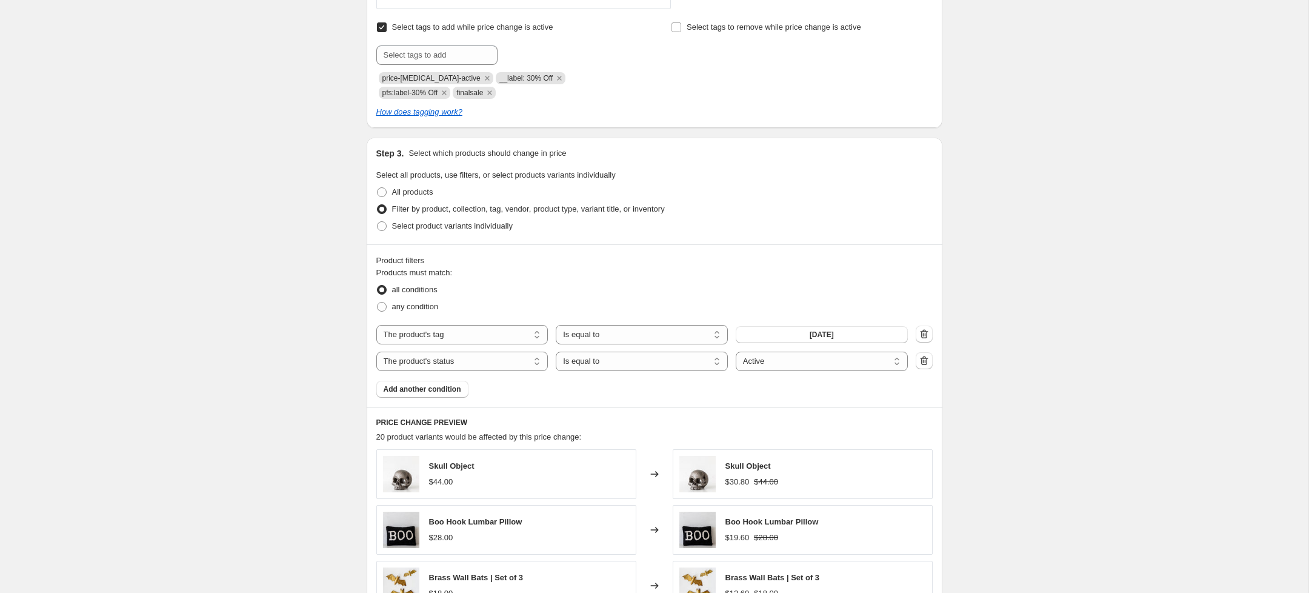
scroll to position [583, 0]
click at [473, 58] on input "text" at bounding box center [436, 56] width 121 height 19
type input "sale"
click at [521, 52] on b "Add" at bounding box center [515, 56] width 14 height 8
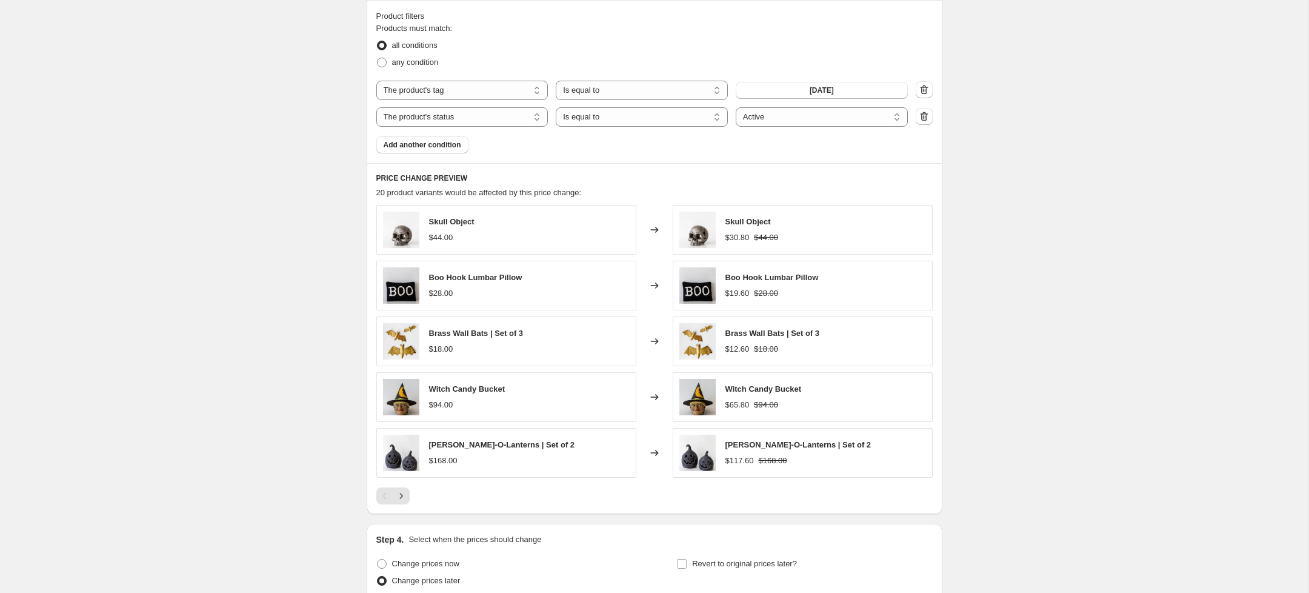
scroll to position [1147, 0]
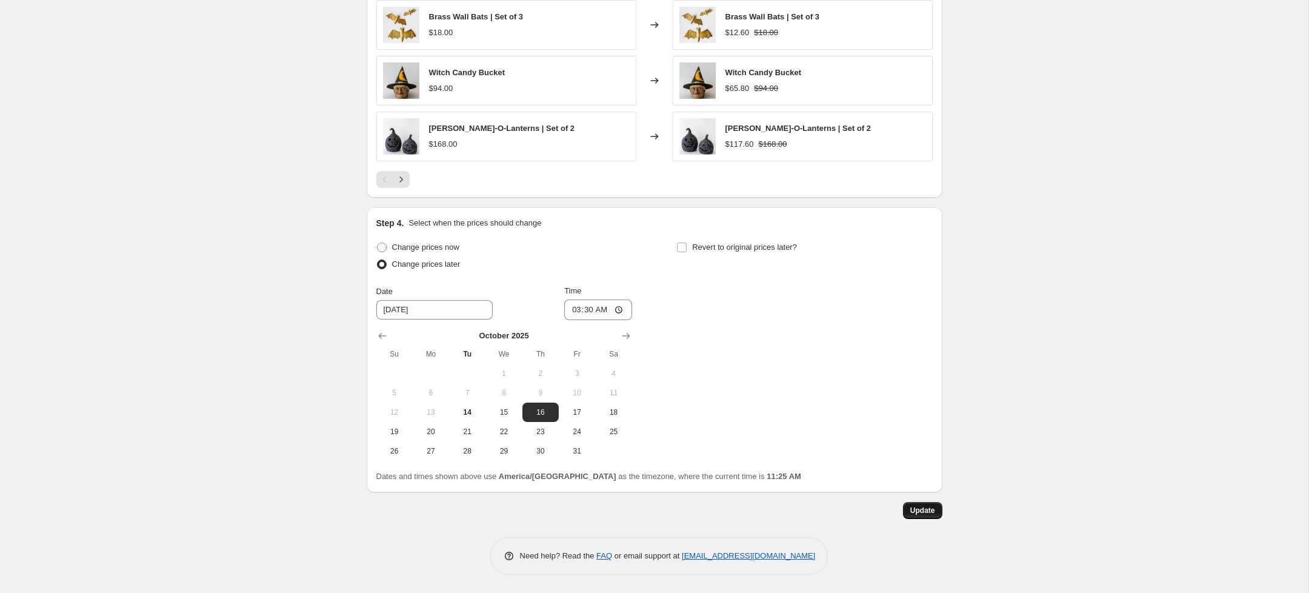
click at [922, 513] on span "Update" at bounding box center [922, 510] width 25 height 10
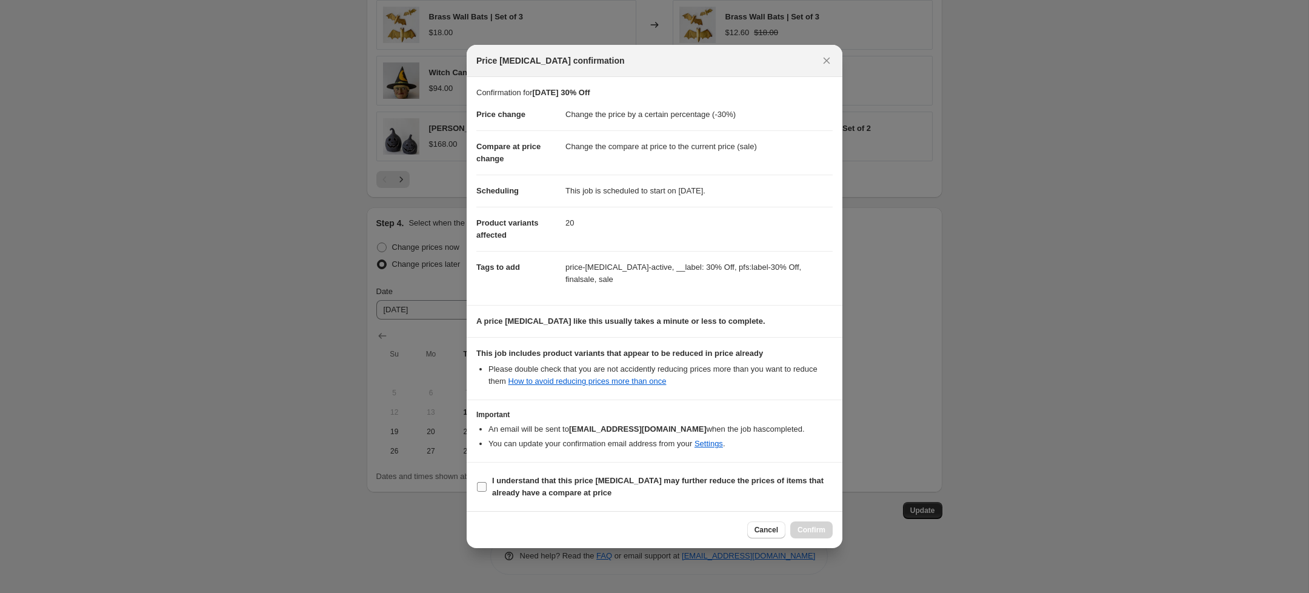
click at [506, 483] on b "I understand that this price [MEDICAL_DATA] may further reduce the prices of it…" at bounding box center [658, 486] width 332 height 21
click at [487, 483] on input "I understand that this price [MEDICAL_DATA] may further reduce the prices of it…" at bounding box center [482, 487] width 10 height 10
checkbox input "true"
click at [810, 532] on span "Confirm" at bounding box center [812, 530] width 28 height 10
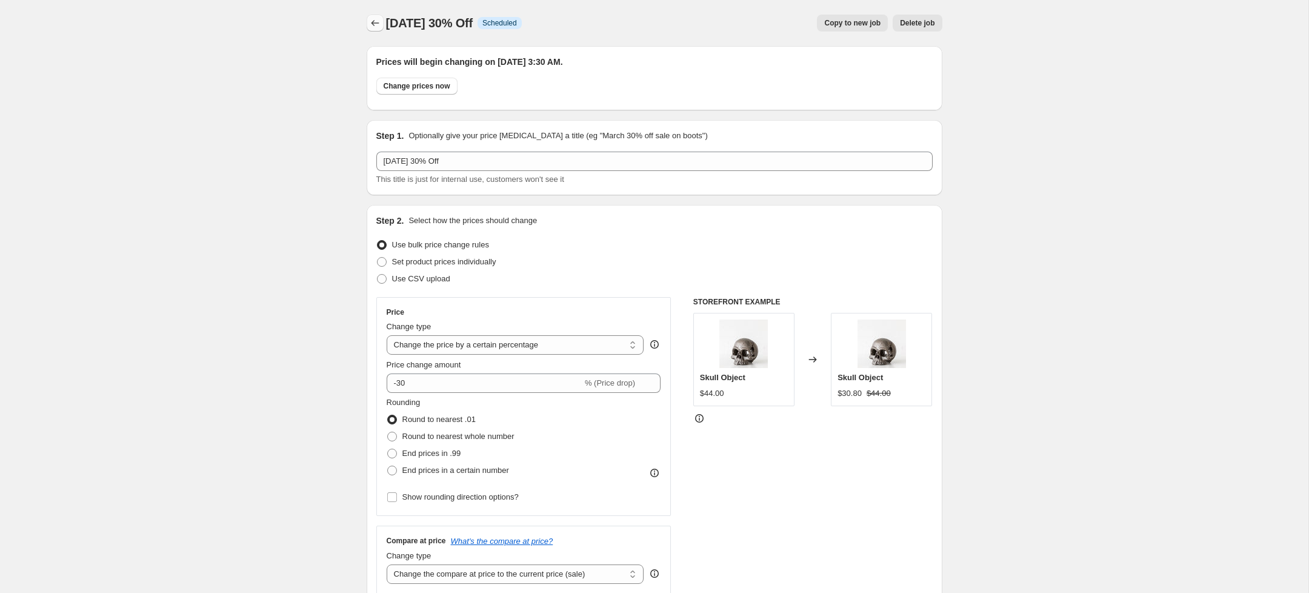
click at [378, 24] on icon "Price change jobs" at bounding box center [375, 23] width 12 height 12
